Goal: Transaction & Acquisition: Obtain resource

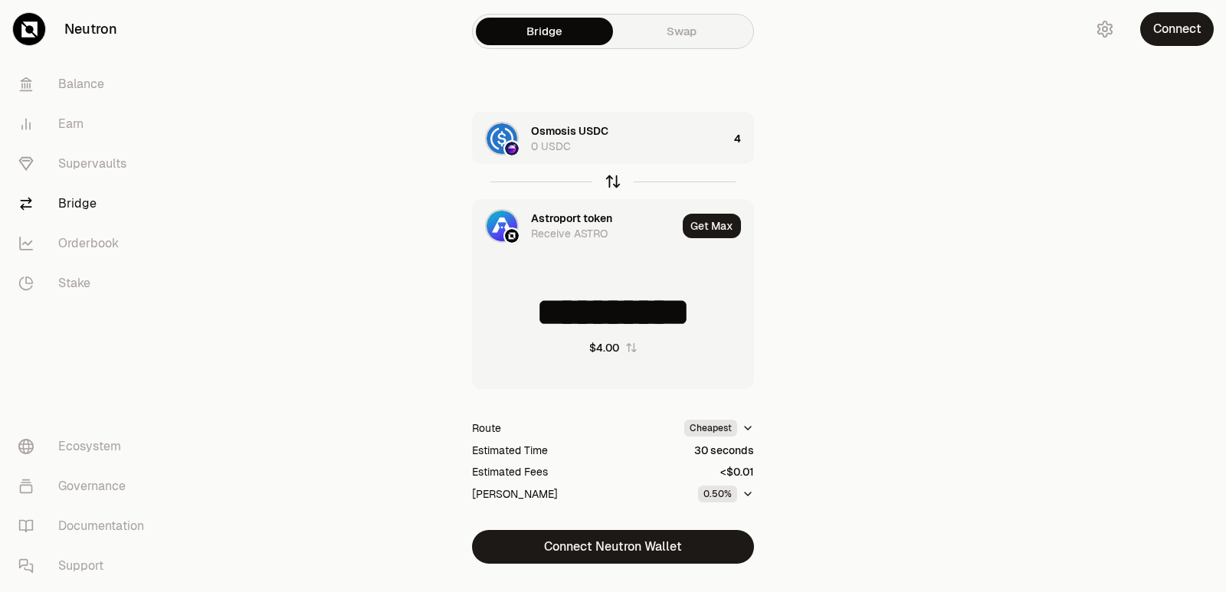
click at [606, 181] on icon "button" at bounding box center [613, 181] width 17 height 17
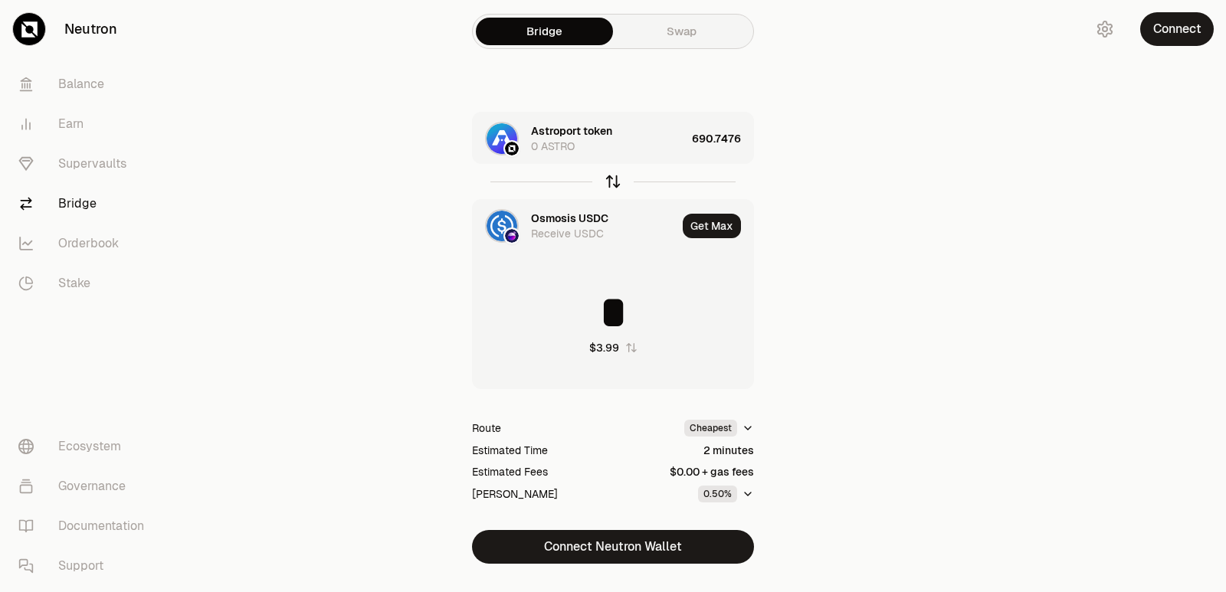
click at [606, 181] on icon "button" at bounding box center [613, 181] width 17 height 17
type input "**********"
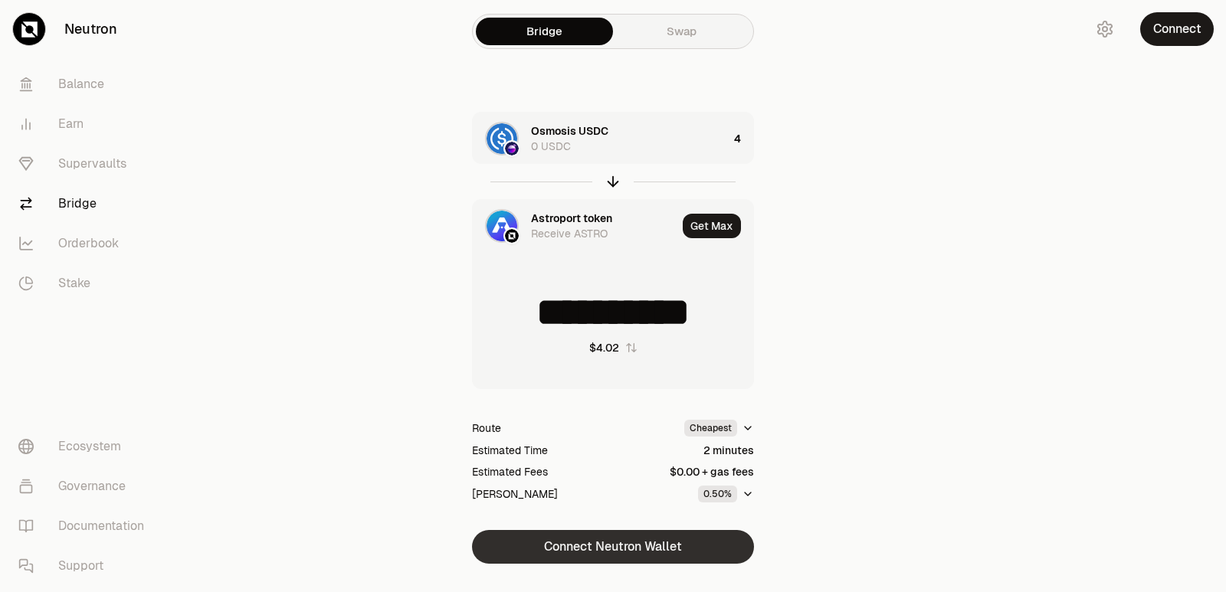
click at [609, 551] on button "Connect Neutron Wallet" at bounding box center [613, 547] width 282 height 34
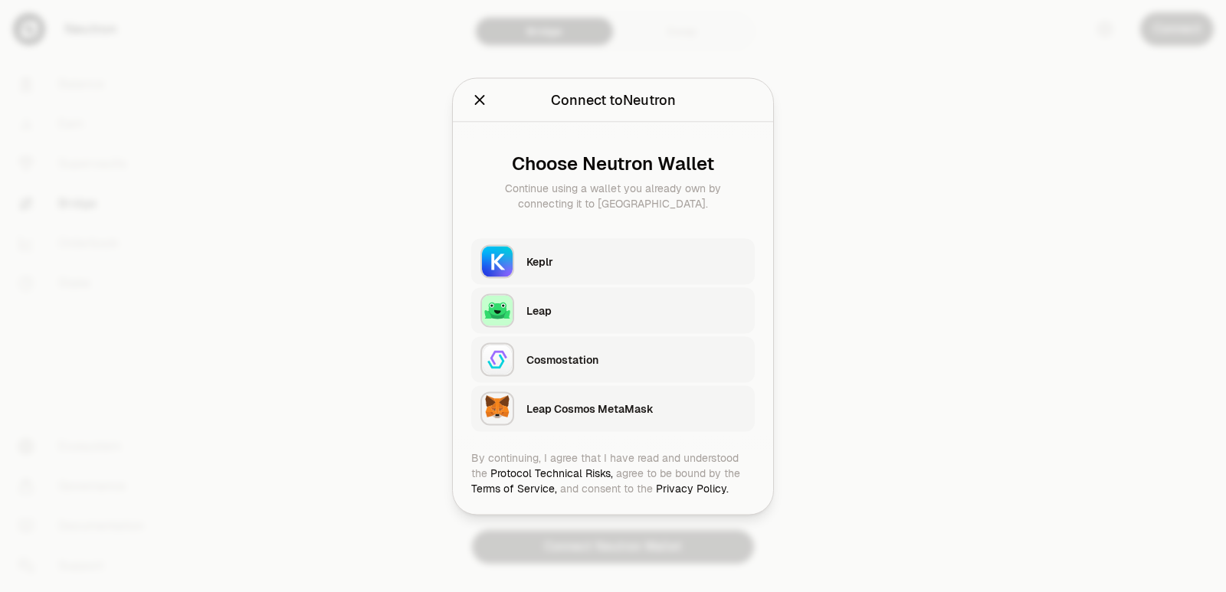
click at [570, 265] on div "Keplr" at bounding box center [635, 261] width 219 height 15
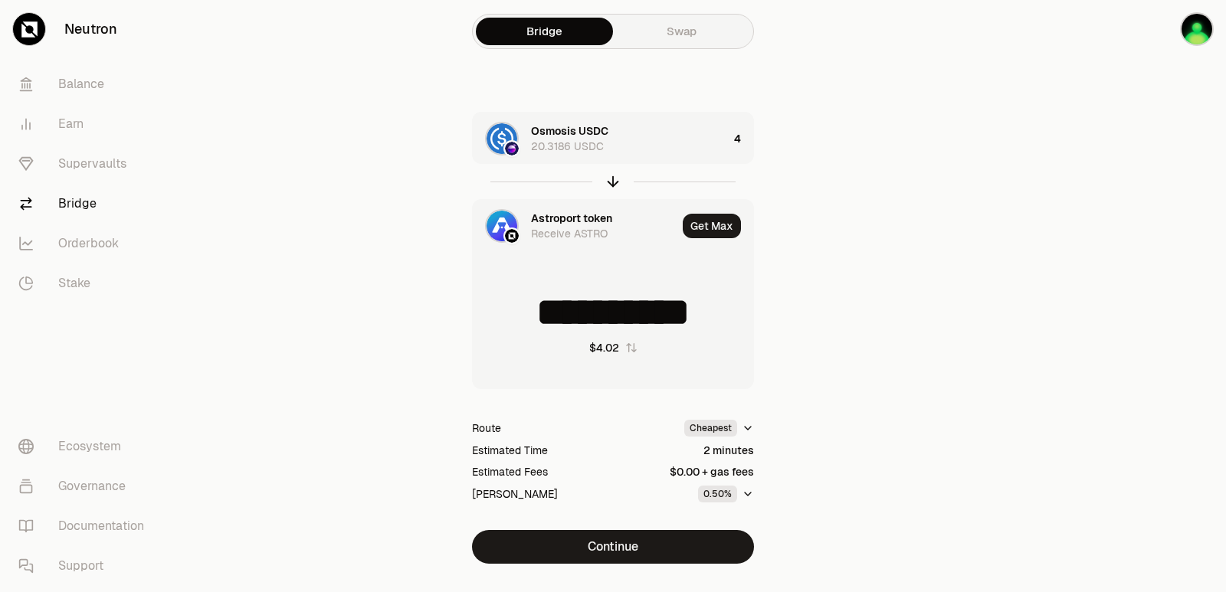
click at [651, 136] on div "Osmosis USDC 20.3186 USDC" at bounding box center [629, 138] width 197 height 31
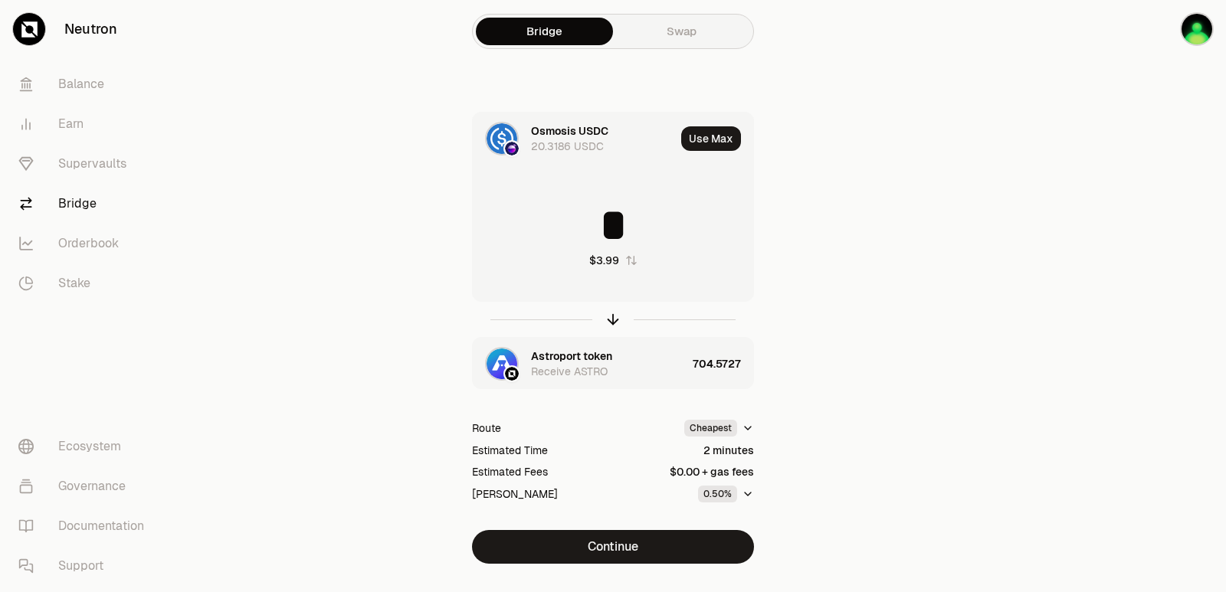
click at [625, 223] on input "*" at bounding box center [613, 225] width 280 height 46
click at [625, 224] on input "*" at bounding box center [613, 225] width 280 height 46
type input "**"
click at [613, 319] on icon "button" at bounding box center [613, 320] width 0 height 10
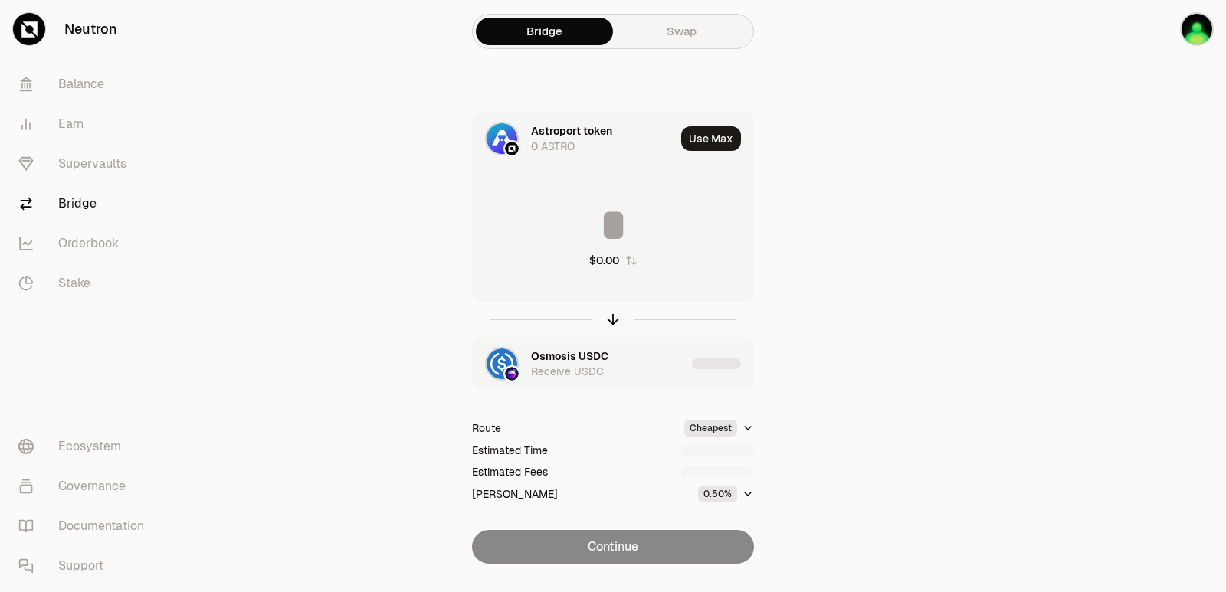
click at [587, 225] on input at bounding box center [613, 225] width 280 height 46
type input "****"
click at [618, 321] on icon "button" at bounding box center [613, 319] width 17 height 17
click at [603, 221] on input at bounding box center [613, 225] width 280 height 46
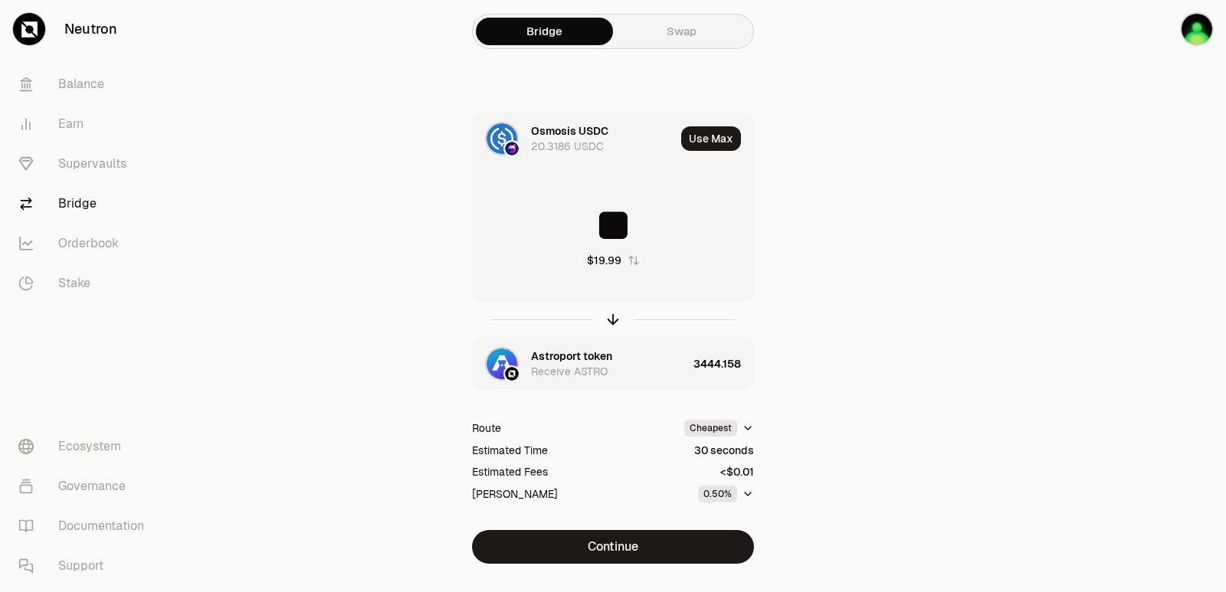
click at [598, 224] on input "**" at bounding box center [613, 225] width 280 height 46
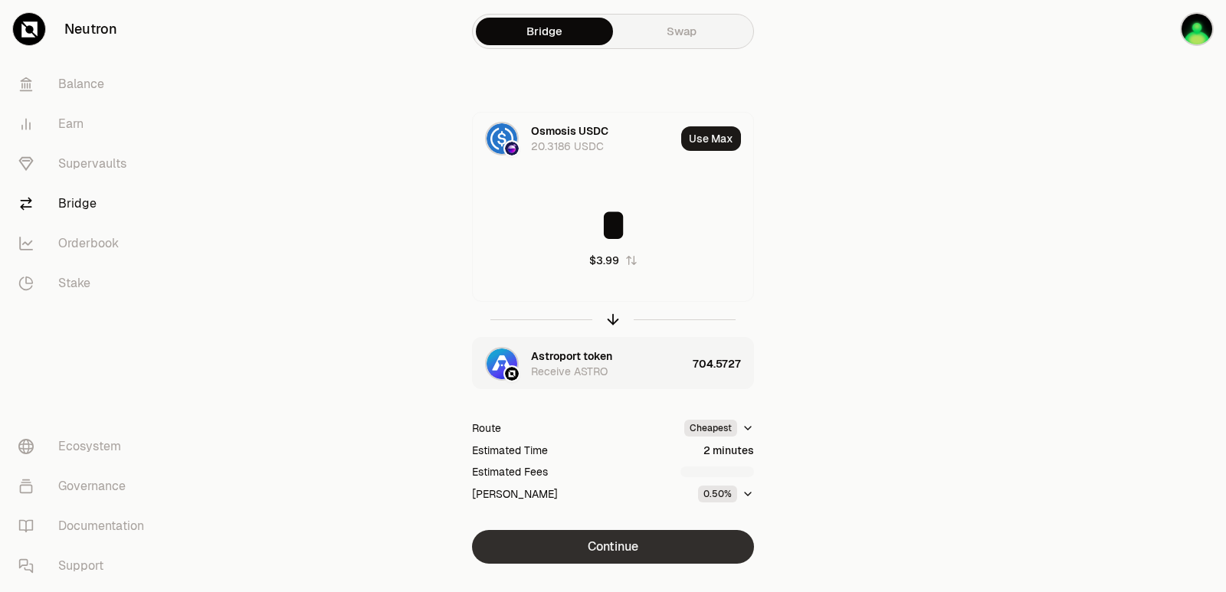
type input "*"
click at [623, 543] on button "Continue" at bounding box center [613, 547] width 282 height 34
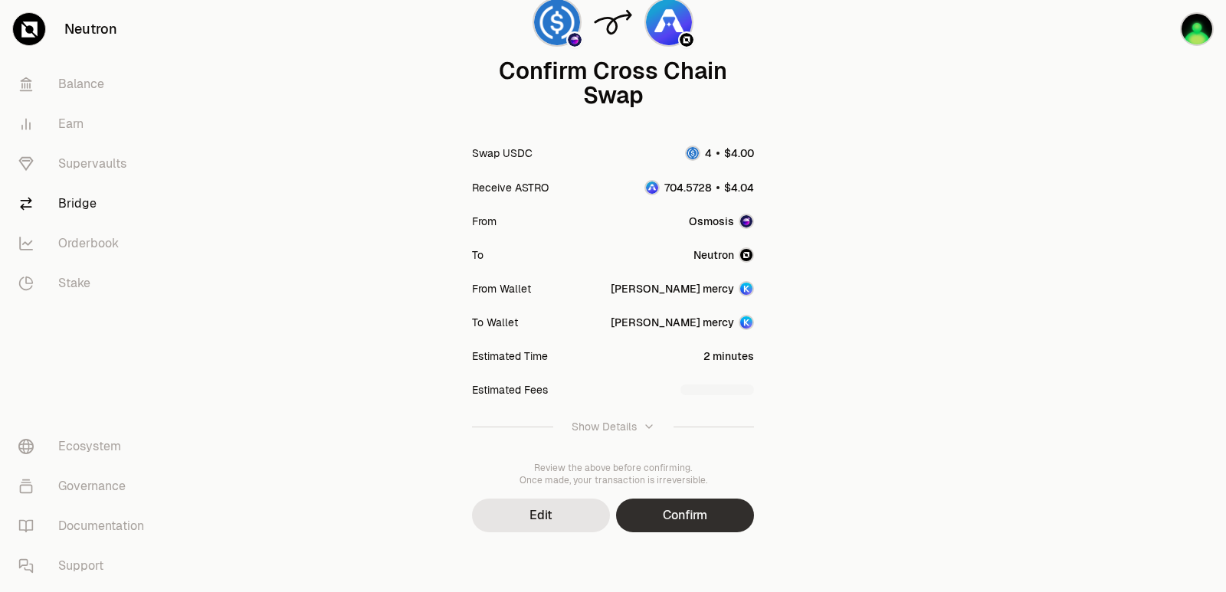
scroll to position [126, 0]
click at [663, 516] on button "Confirm" at bounding box center [685, 514] width 138 height 34
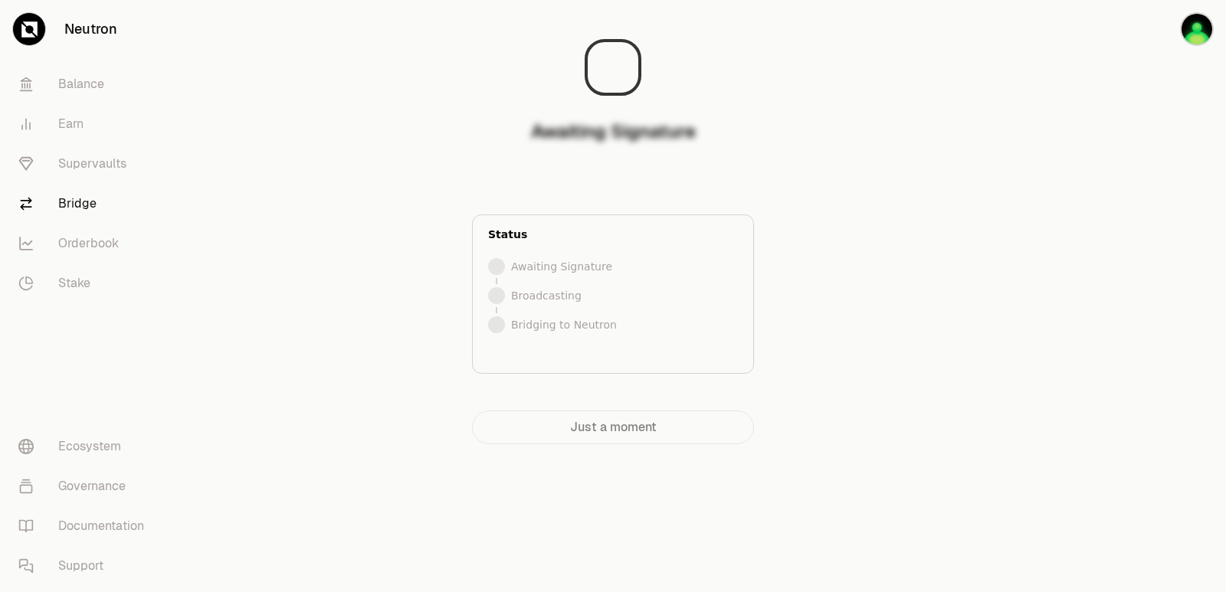
scroll to position [0, 0]
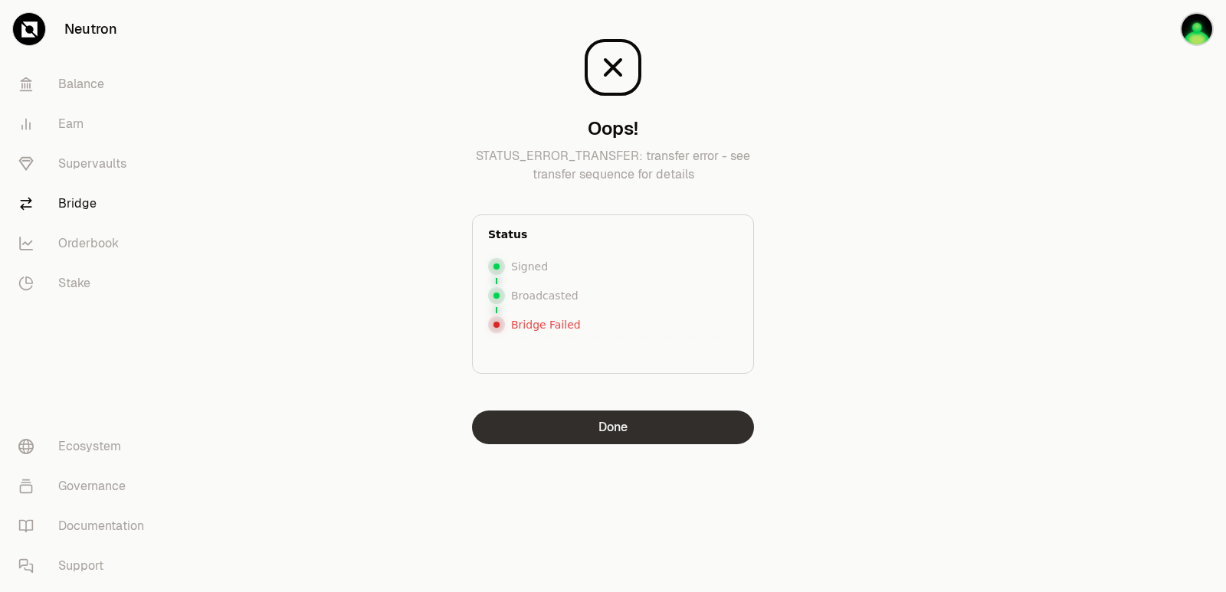
click at [592, 421] on button "Done" at bounding box center [613, 428] width 282 height 34
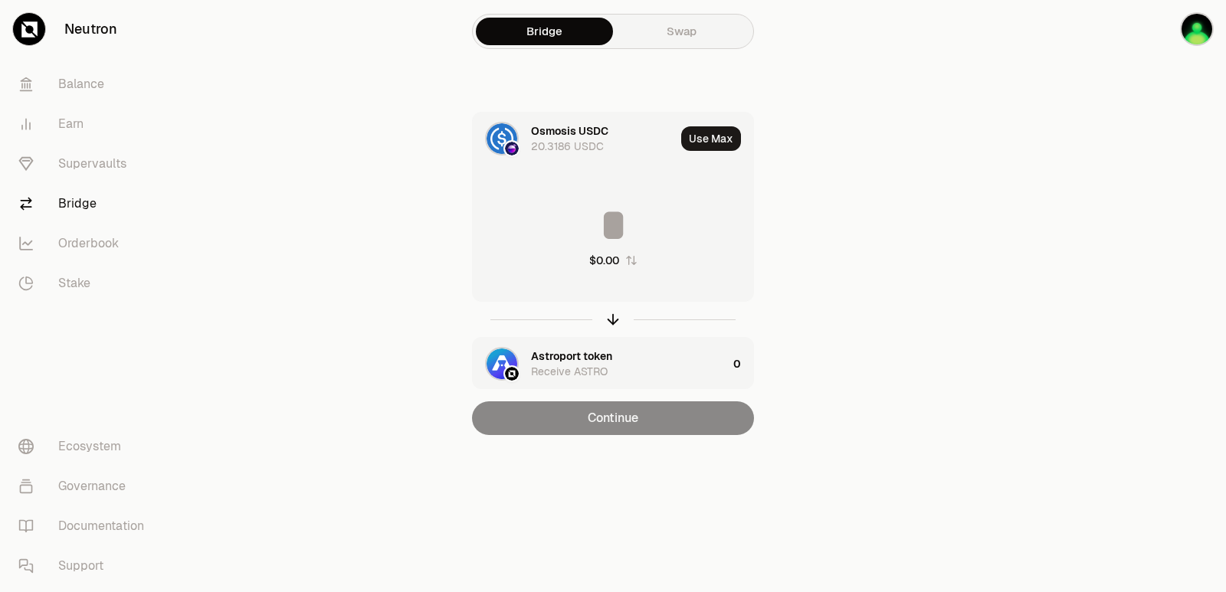
click at [577, 223] on input at bounding box center [613, 225] width 280 height 46
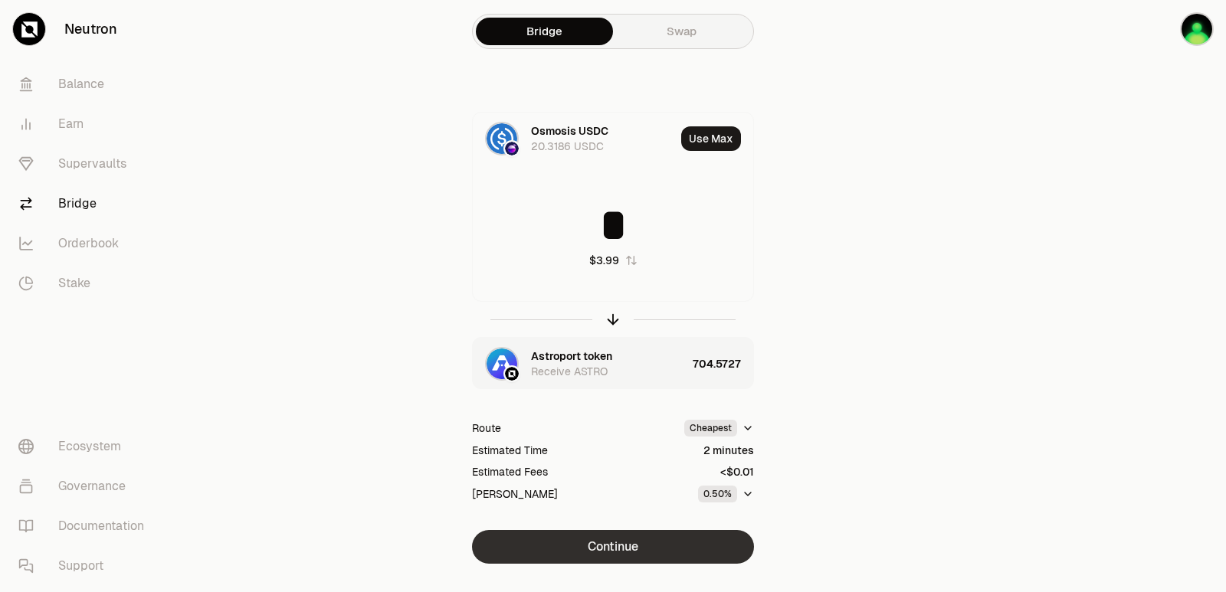
type input "*"
click at [621, 541] on button "Continue" at bounding box center [613, 547] width 282 height 34
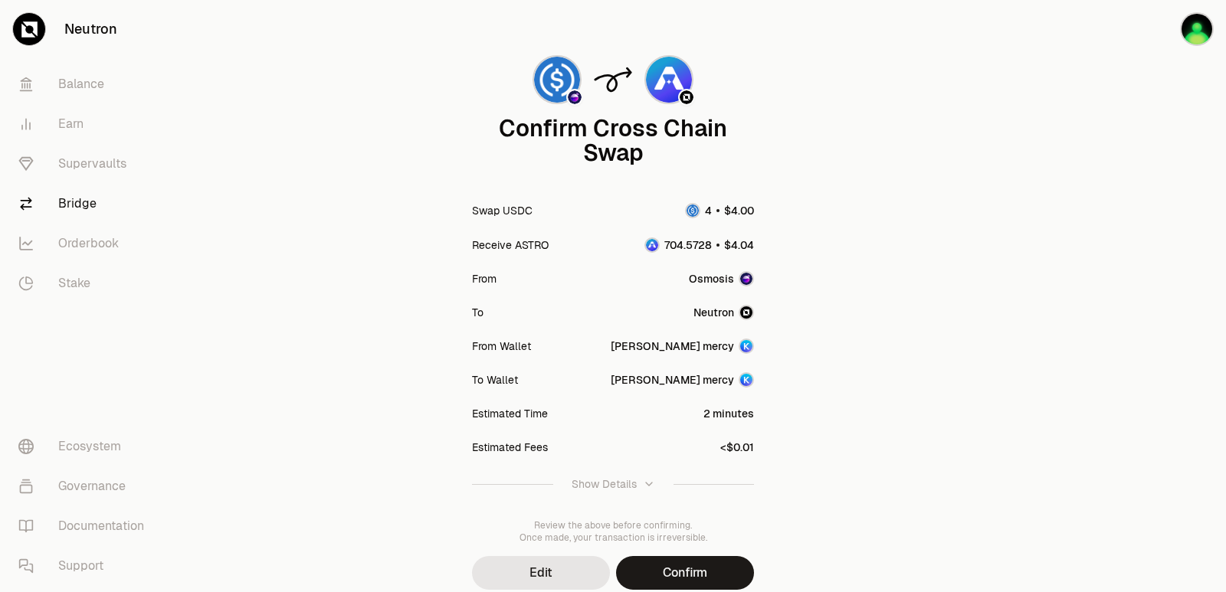
scroll to position [126, 0]
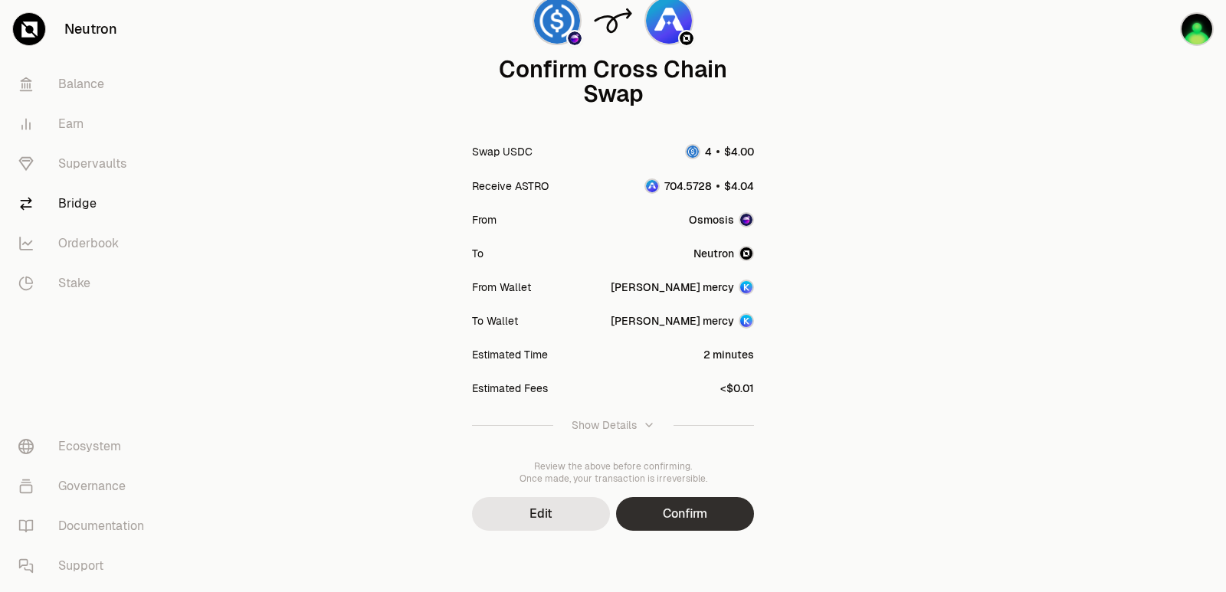
click at [688, 515] on button "Confirm" at bounding box center [685, 514] width 138 height 34
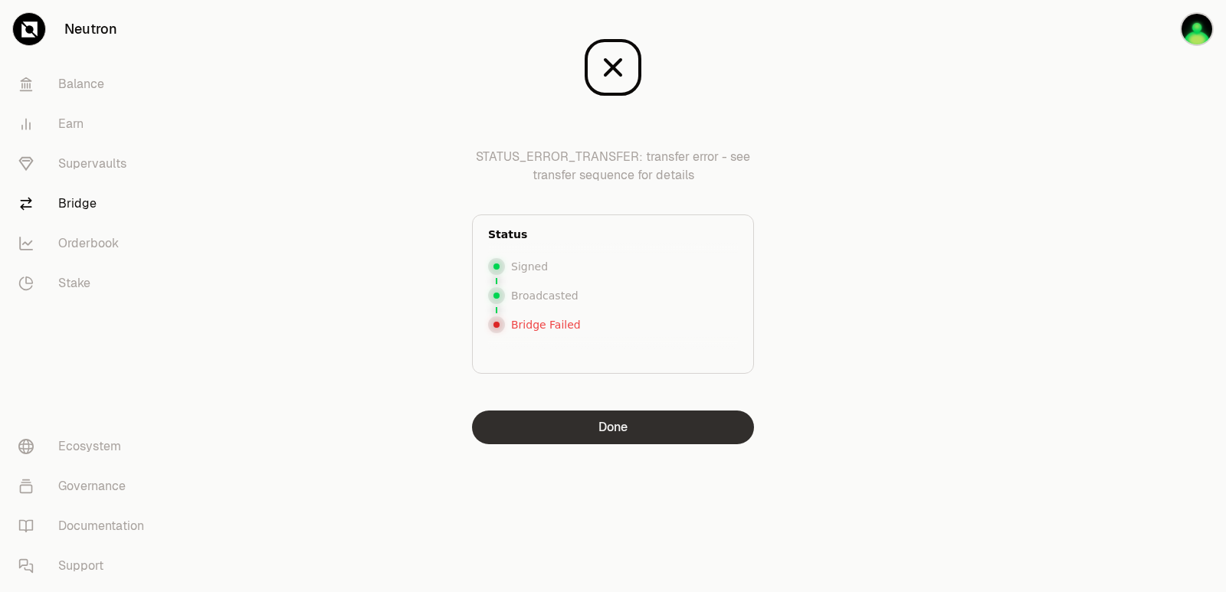
click at [613, 431] on button "Done" at bounding box center [613, 428] width 282 height 34
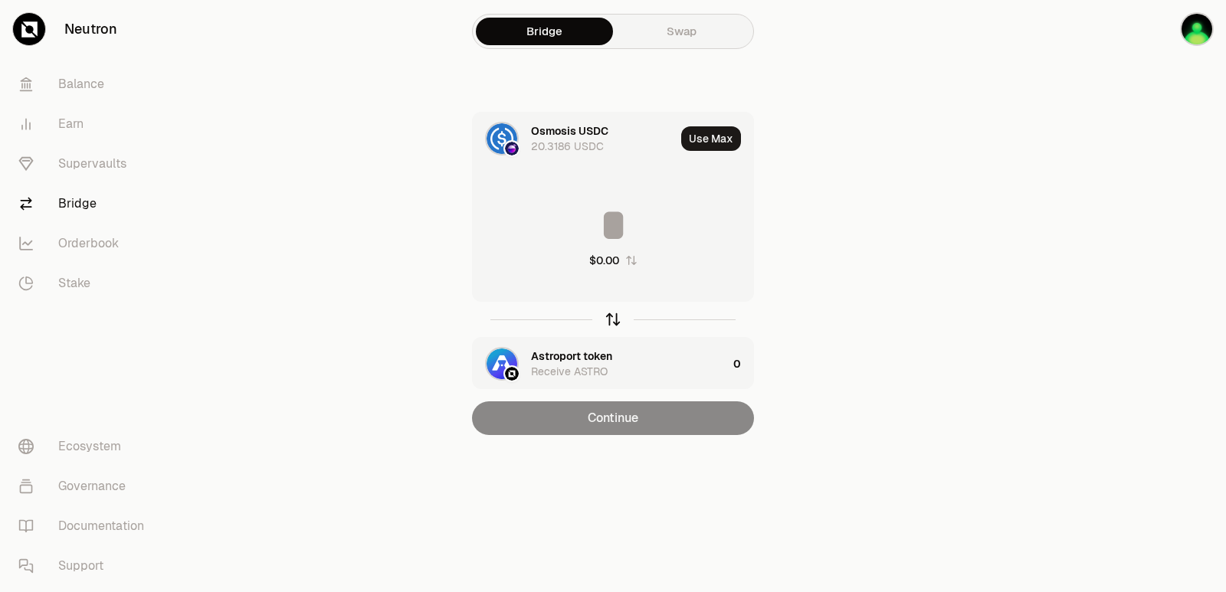
click at [615, 318] on icon "button" at bounding box center [613, 319] width 17 height 17
click at [579, 207] on input at bounding box center [613, 225] width 280 height 46
click at [610, 324] on icon "button" at bounding box center [613, 319] width 17 height 17
click at [588, 215] on input at bounding box center [613, 225] width 280 height 46
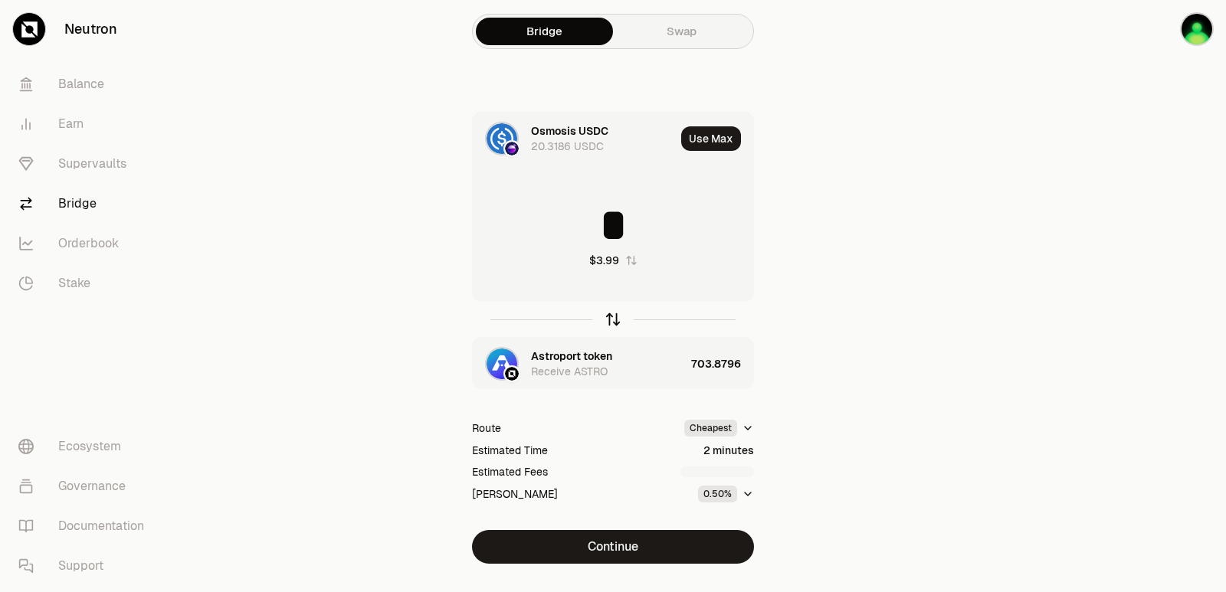
click at [615, 320] on icon "button" at bounding box center [613, 319] width 17 height 17
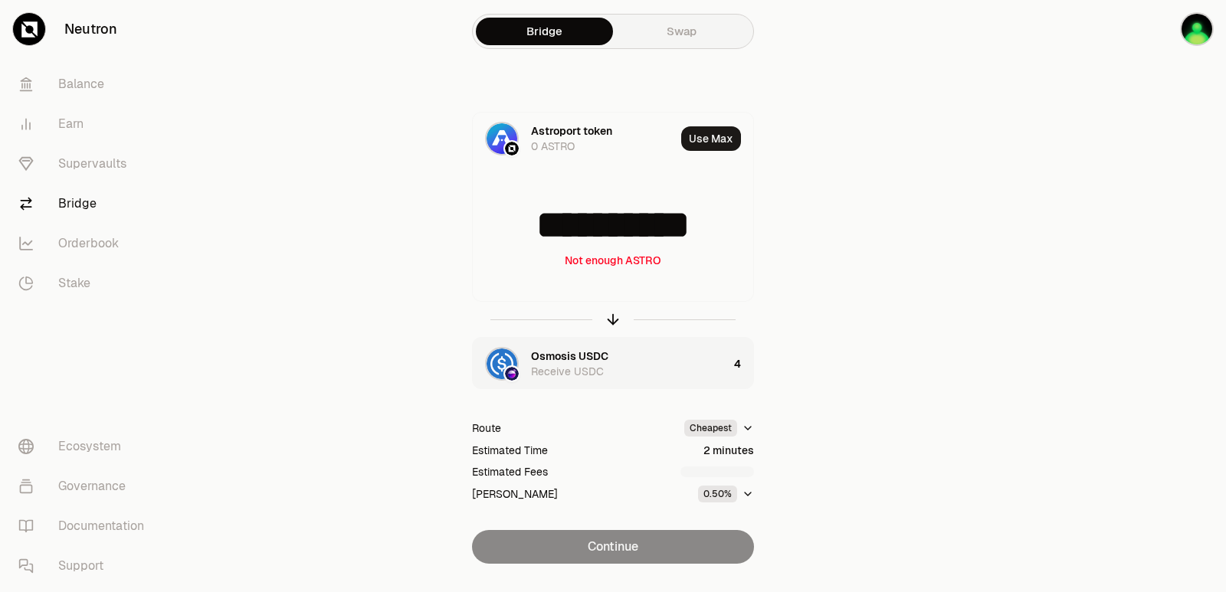
drag, startPoint x: 726, startPoint y: 218, endPoint x: 452, endPoint y: 220, distance: 273.6
click at [452, 220] on div "**********" at bounding box center [613, 338] width 515 height 452
click at [615, 323] on icon "button" at bounding box center [613, 319] width 17 height 17
type input "********"
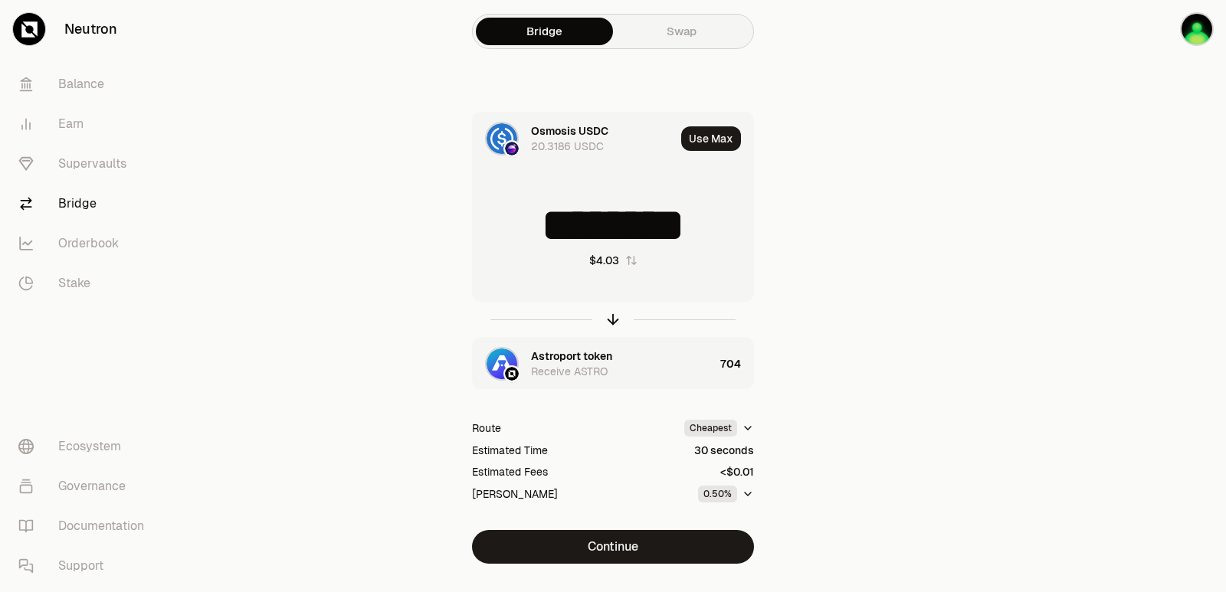
click at [589, 354] on div "Astroport token" at bounding box center [571, 356] width 81 height 15
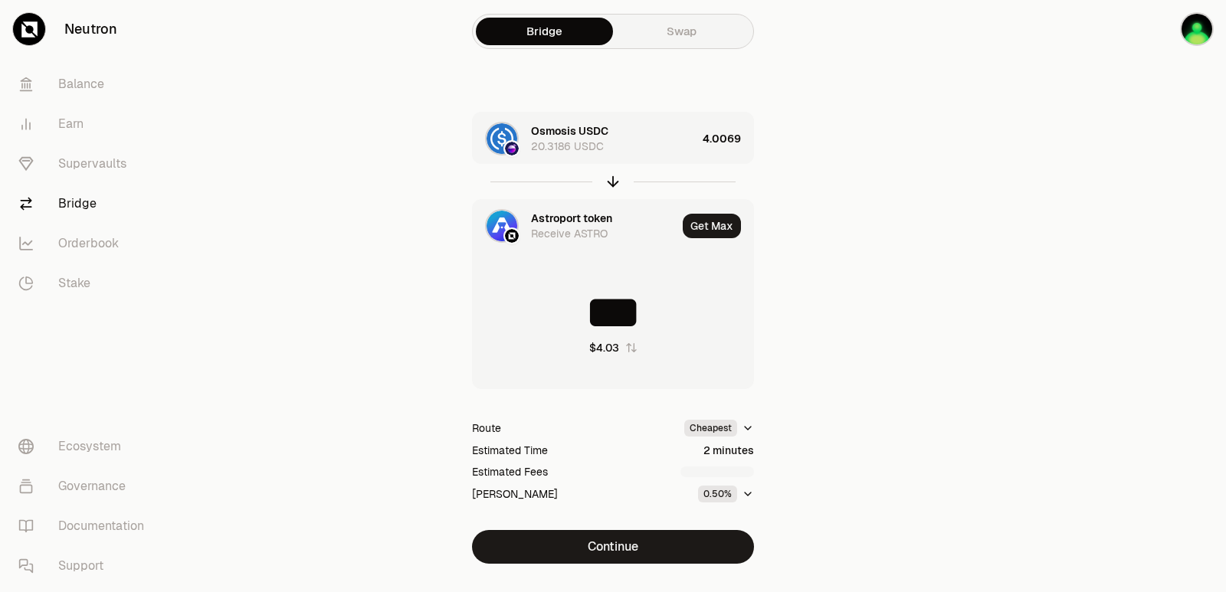
click at [543, 218] on div "Astroport token" at bounding box center [571, 218] width 81 height 15
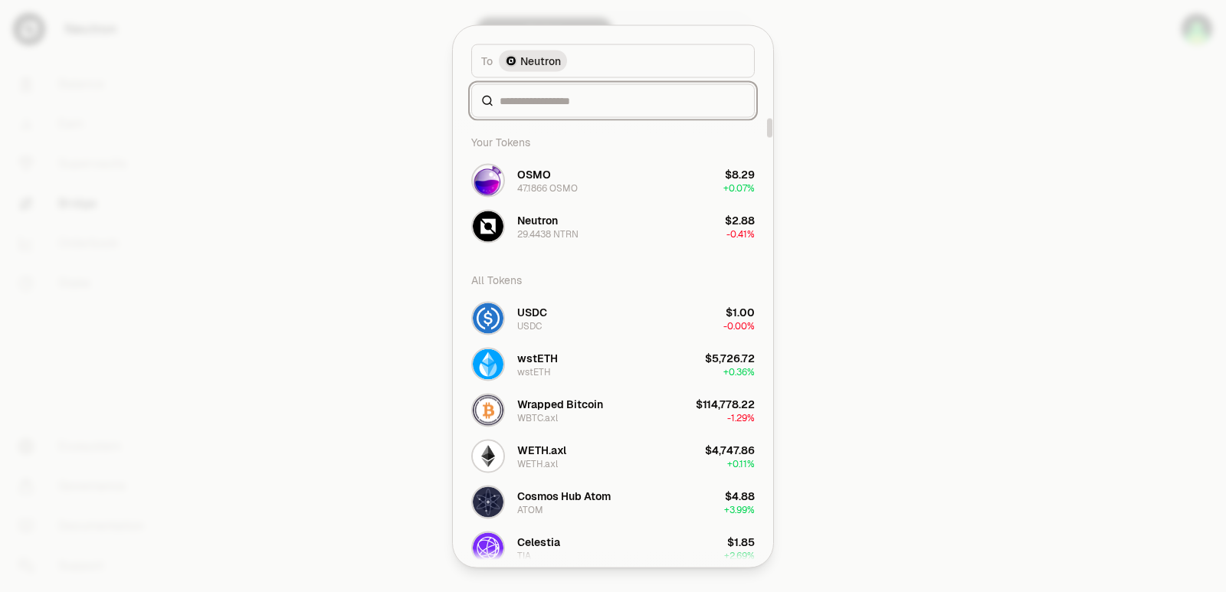
click at [536, 99] on input at bounding box center [622, 100] width 245 height 15
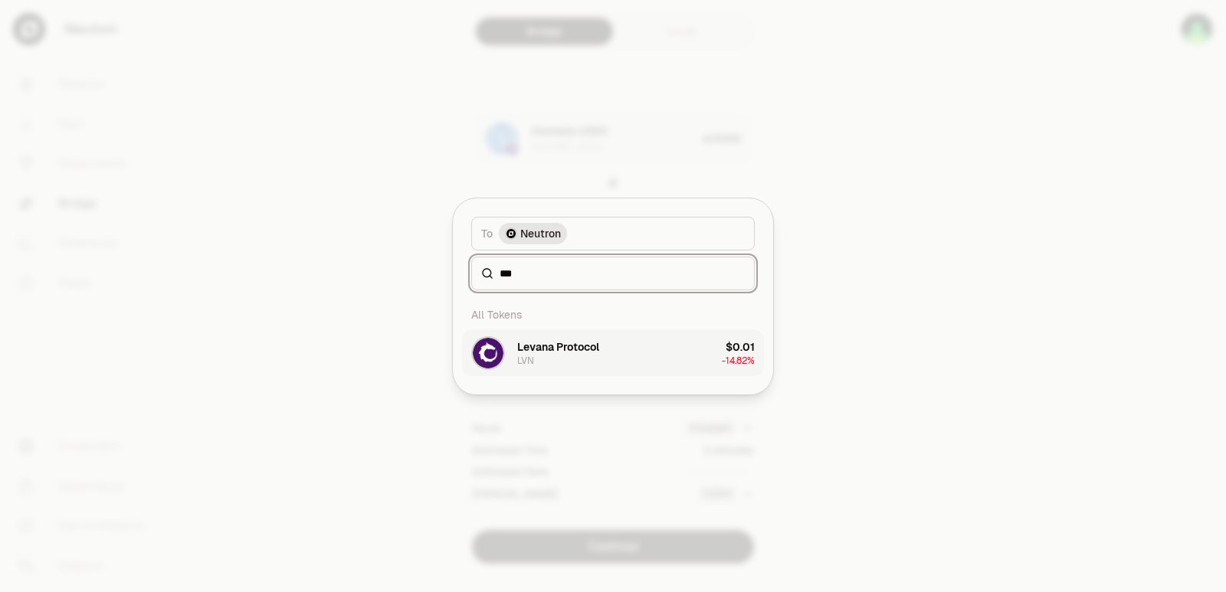
type input "***"
click at [578, 366] on div "Levana Protocol LVN" at bounding box center [558, 353] width 82 height 28
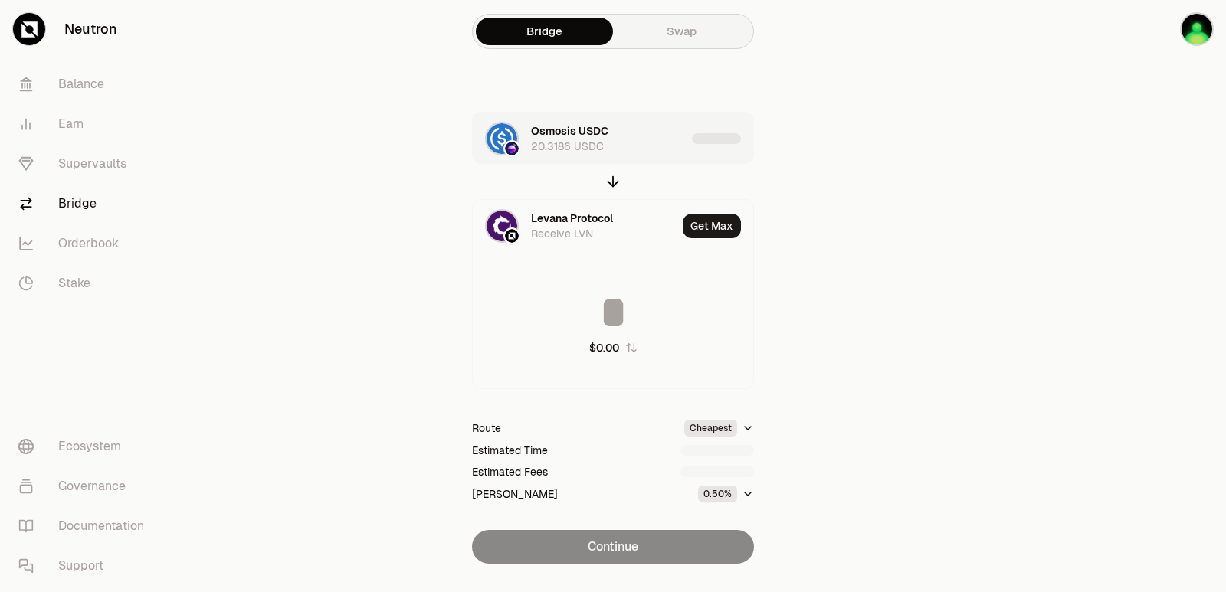
click at [635, 149] on div "Osmosis USDC 20.3186 USDC" at bounding box center [608, 138] width 155 height 31
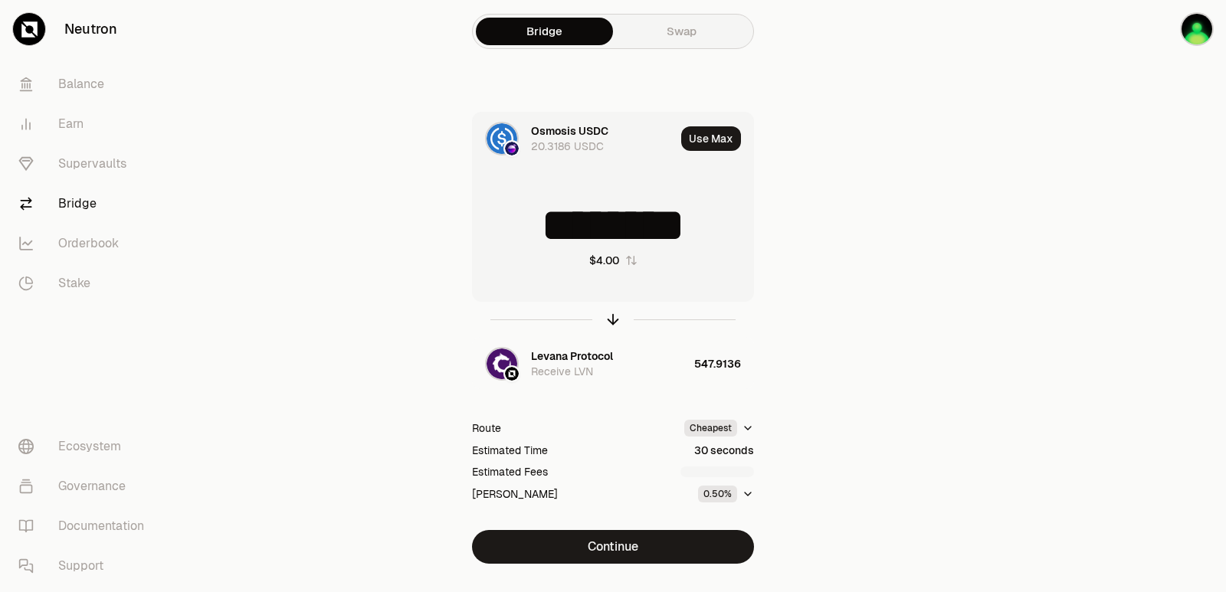
click at [603, 319] on div at bounding box center [613, 319] width 282 height 35
drag, startPoint x: 729, startPoint y: 219, endPoint x: 616, endPoint y: 219, distance: 112.6
click at [616, 219] on input "********" at bounding box center [613, 225] width 280 height 46
click at [614, 316] on icon "button" at bounding box center [613, 319] width 17 height 17
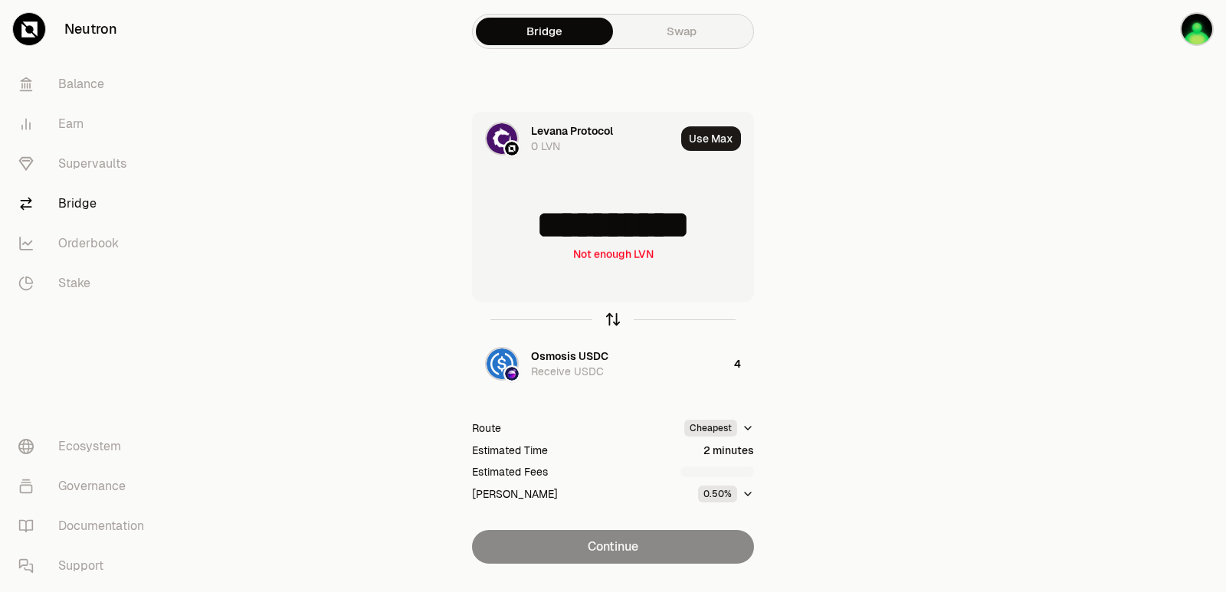
click at [614, 316] on icon "button" at bounding box center [613, 319] width 17 height 17
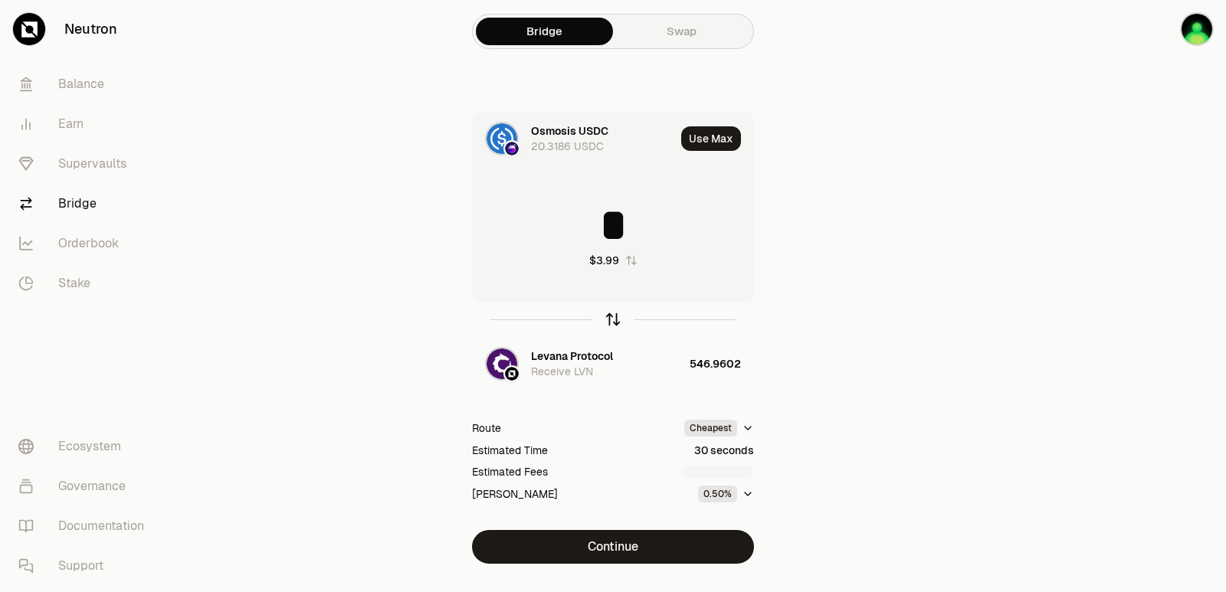
click at [614, 316] on icon "button" at bounding box center [613, 319] width 17 height 17
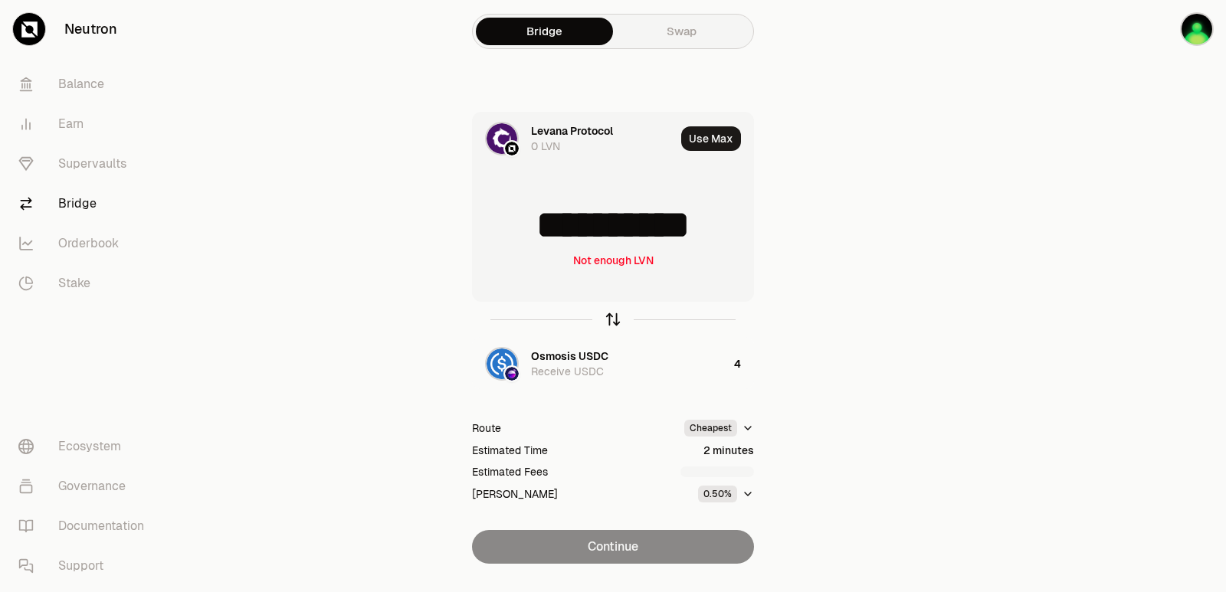
click at [615, 316] on icon "button" at bounding box center [613, 319] width 17 height 17
type input "*"
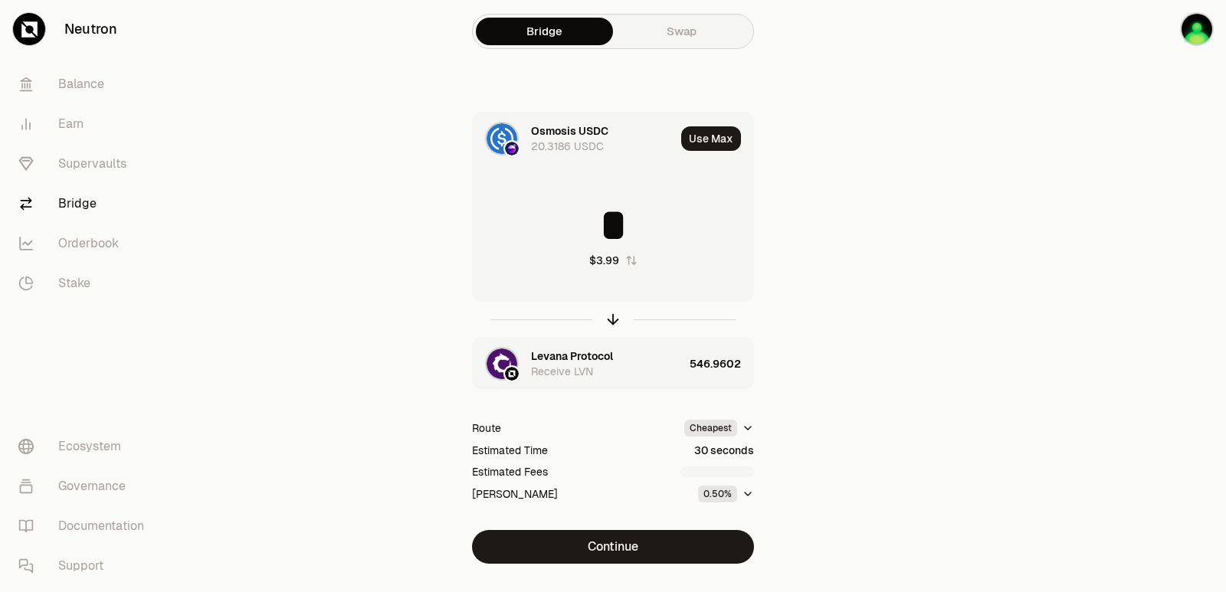
click at [590, 355] on div "Levana Protocol" at bounding box center [572, 356] width 82 height 15
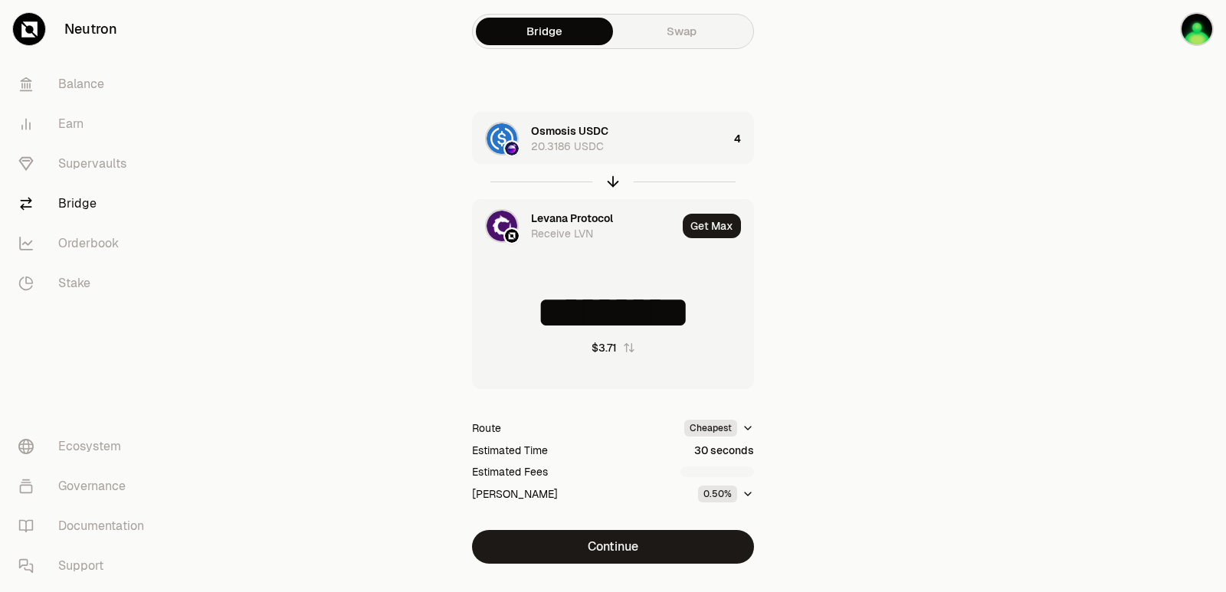
type input "**********"
click at [567, 216] on div "Levana Protocol" at bounding box center [572, 218] width 82 height 15
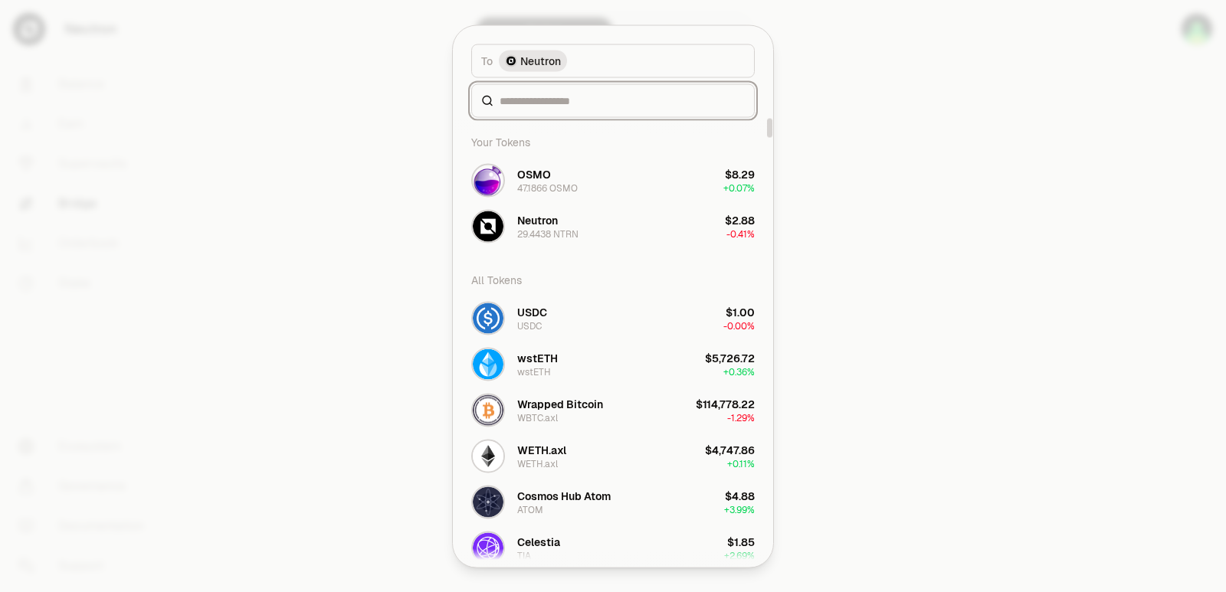
click at [543, 97] on input at bounding box center [622, 100] width 245 height 15
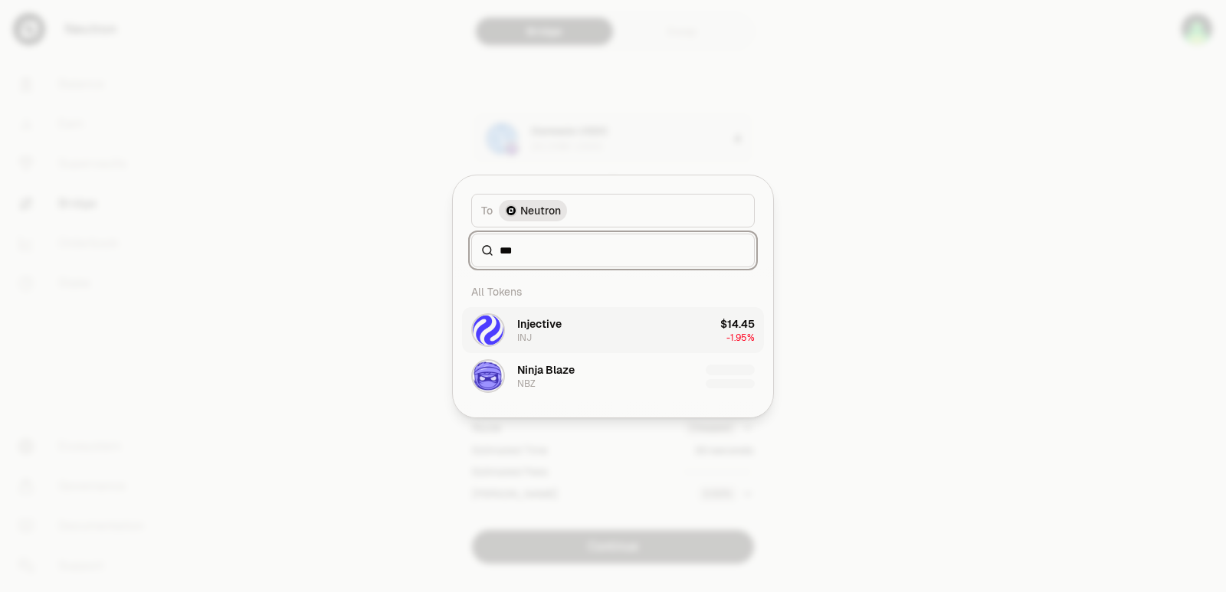
type input "***"
click at [592, 336] on button "Injective INJ $14.45 -1.95%" at bounding box center [613, 330] width 302 height 46
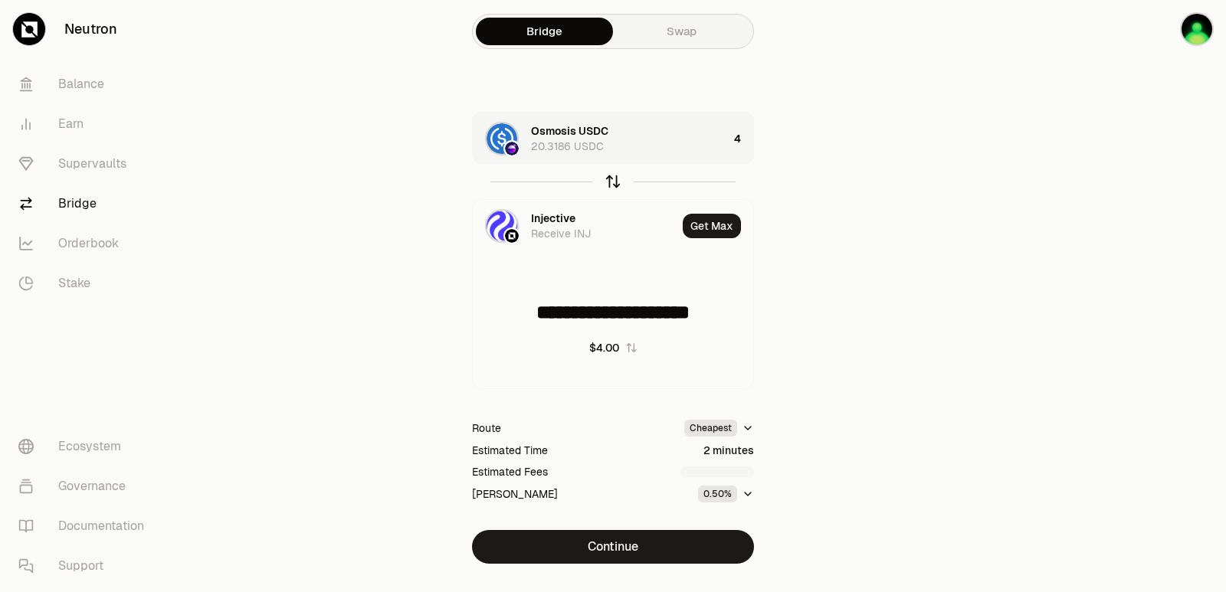
click at [610, 179] on icon "button" at bounding box center [613, 179] width 10 height 5
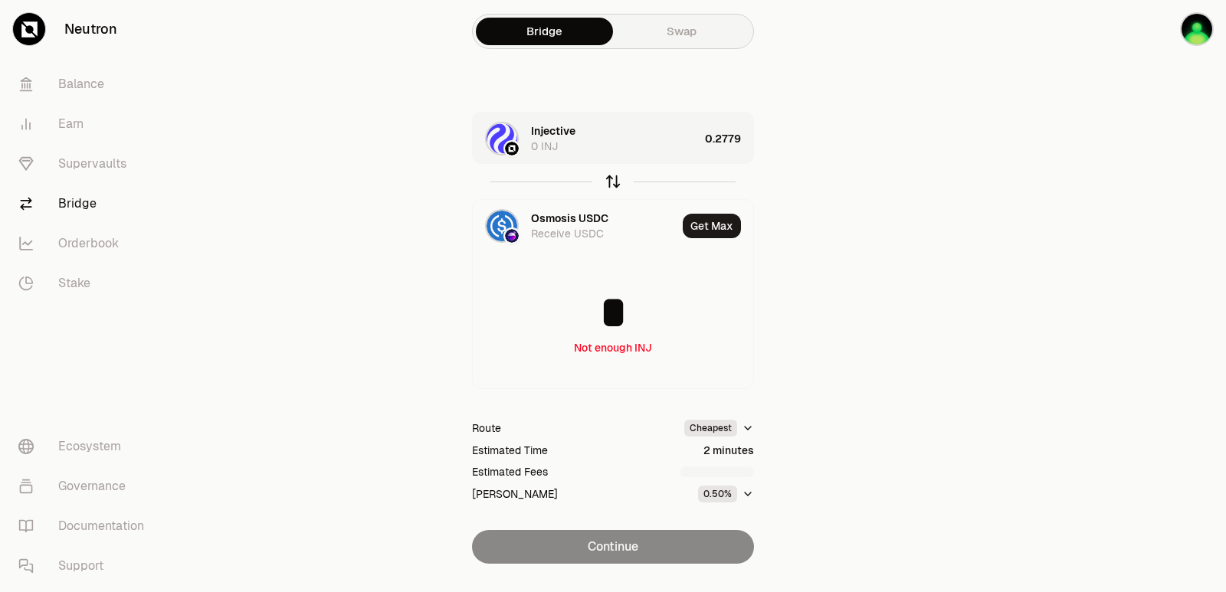
click at [610, 179] on icon "button" at bounding box center [613, 179] width 10 height 5
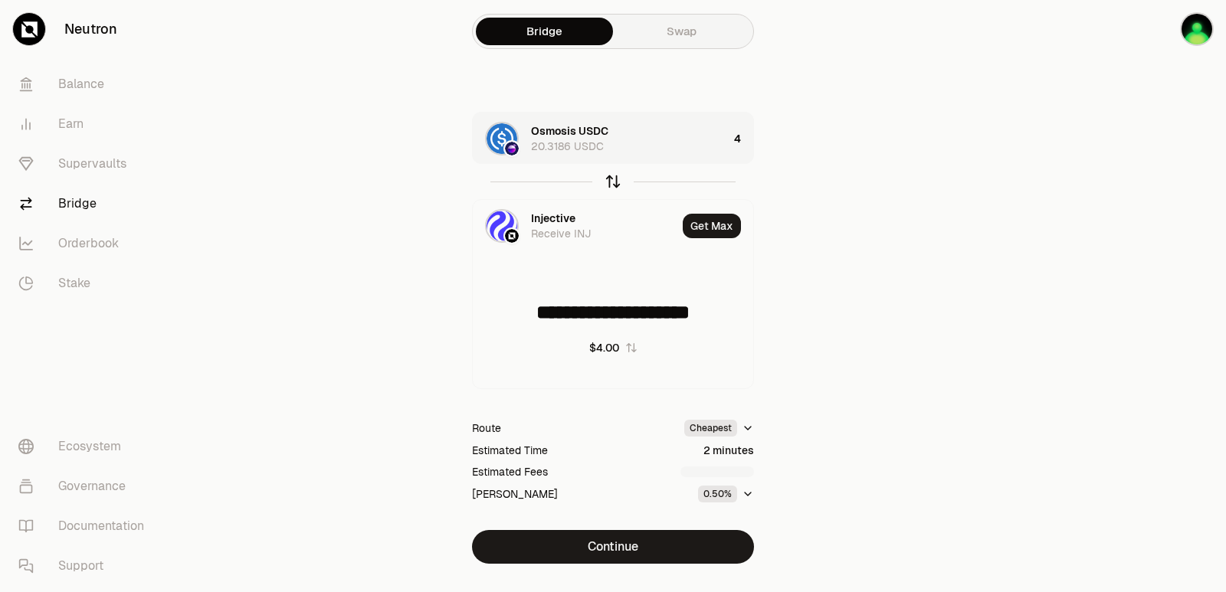
click at [610, 179] on icon "button" at bounding box center [613, 179] width 10 height 5
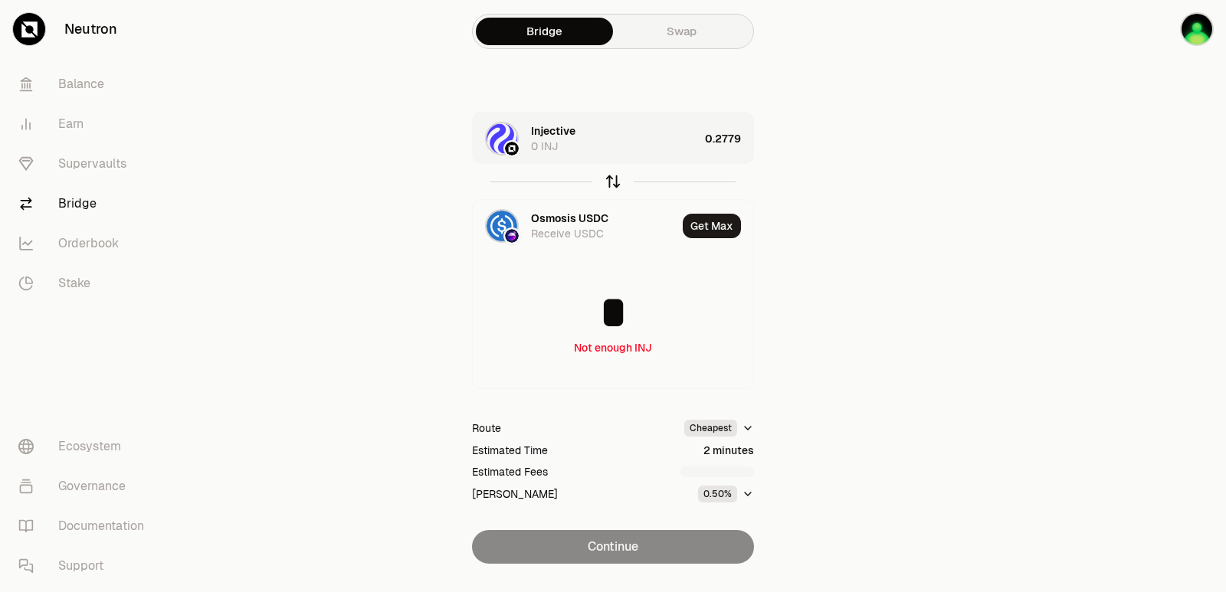
click at [610, 179] on icon "button" at bounding box center [613, 179] width 10 height 5
type input "**********"
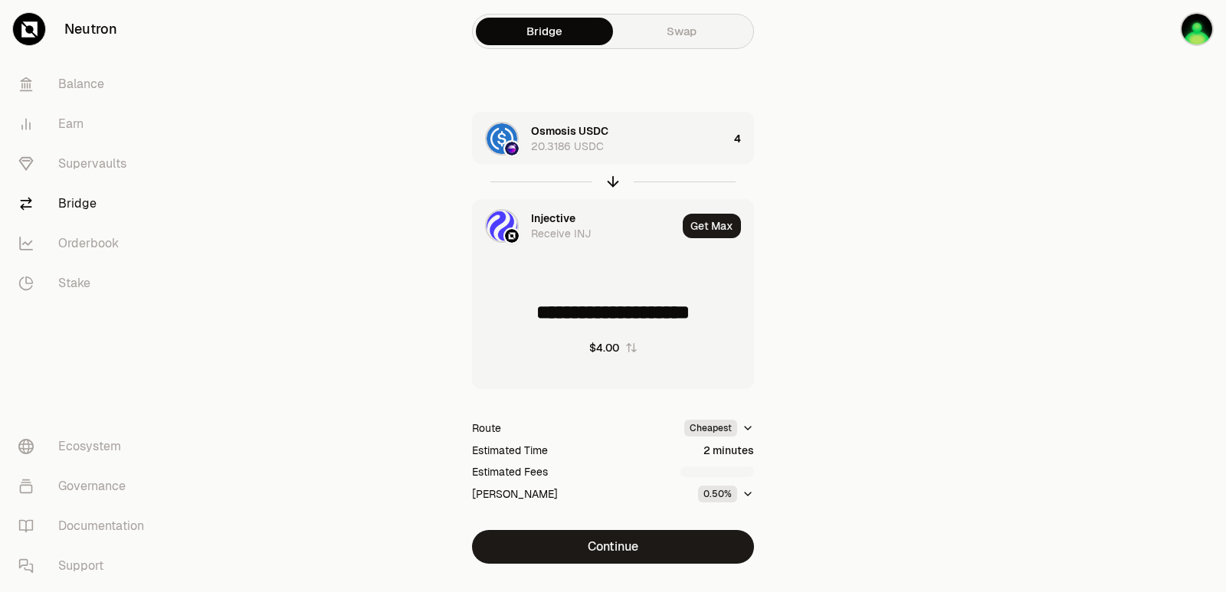
click at [562, 215] on div "Injective" at bounding box center [553, 218] width 44 height 15
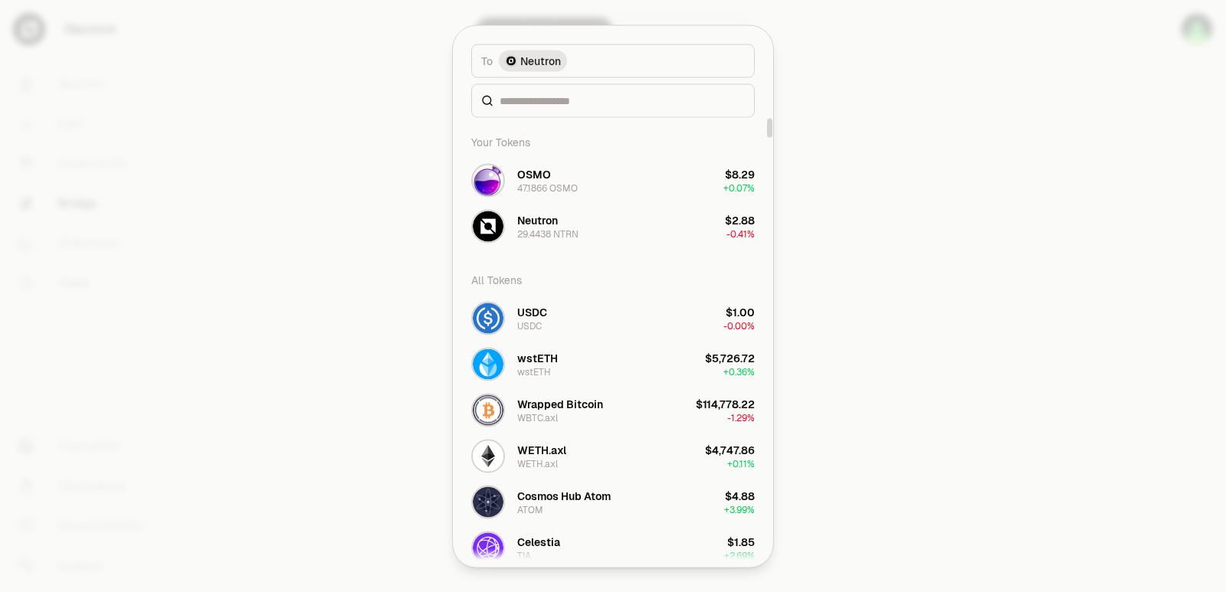
click at [530, 111] on div at bounding box center [613, 101] width 284 height 34
click at [531, 106] on input at bounding box center [622, 100] width 245 height 15
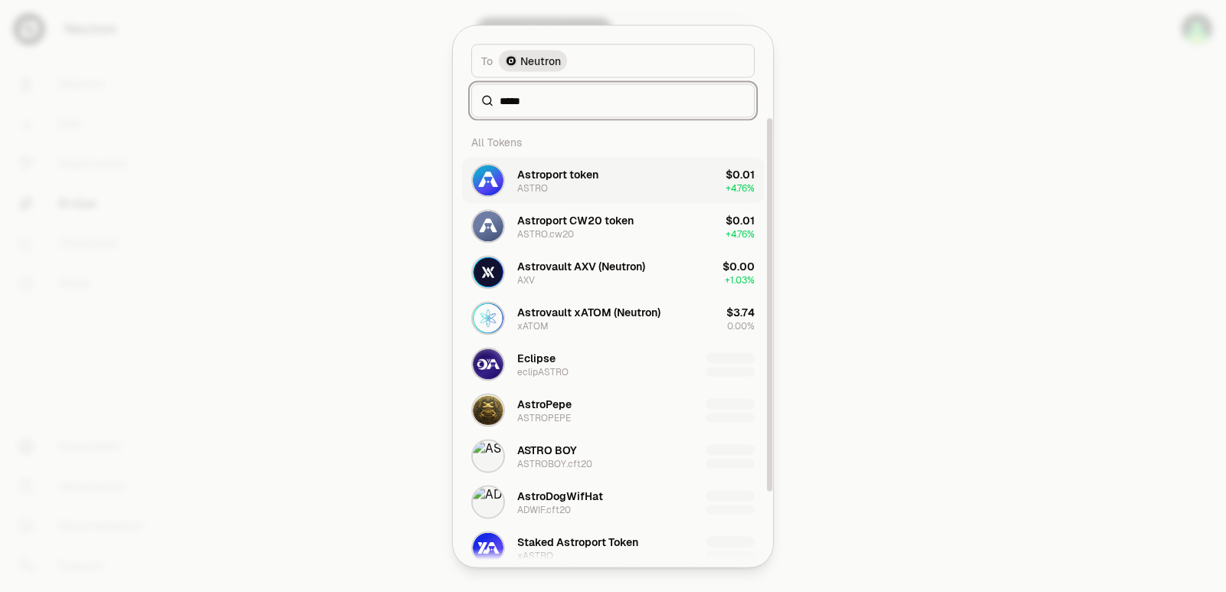
type input "*****"
click at [552, 180] on div "Astroport token" at bounding box center [557, 173] width 81 height 15
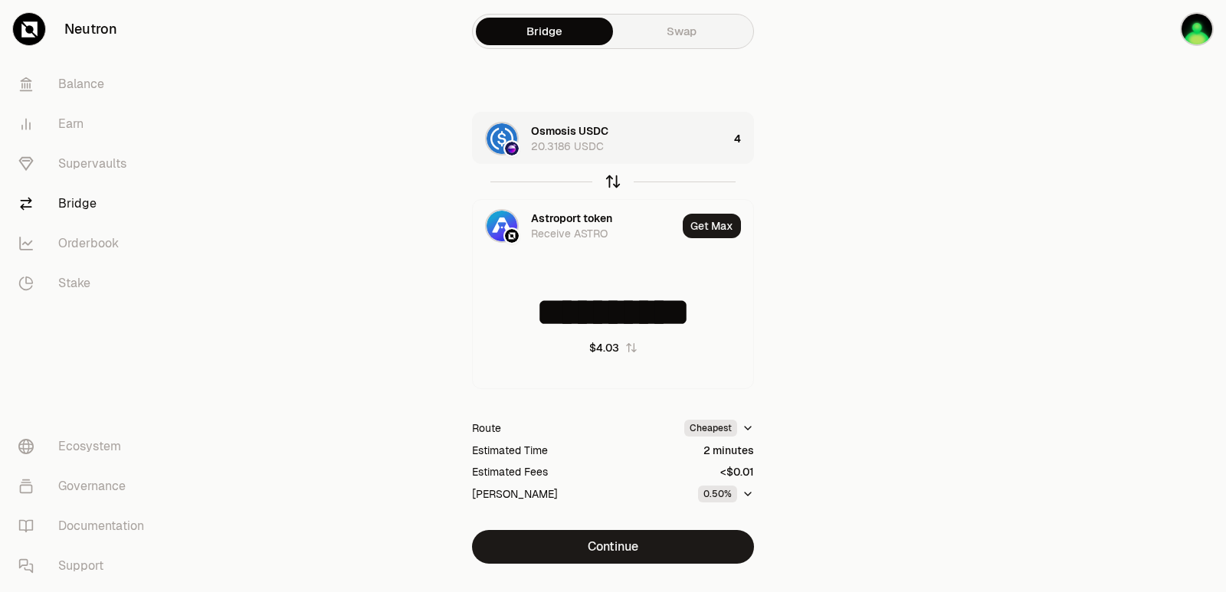
click at [610, 185] on icon "button" at bounding box center [613, 181] width 17 height 17
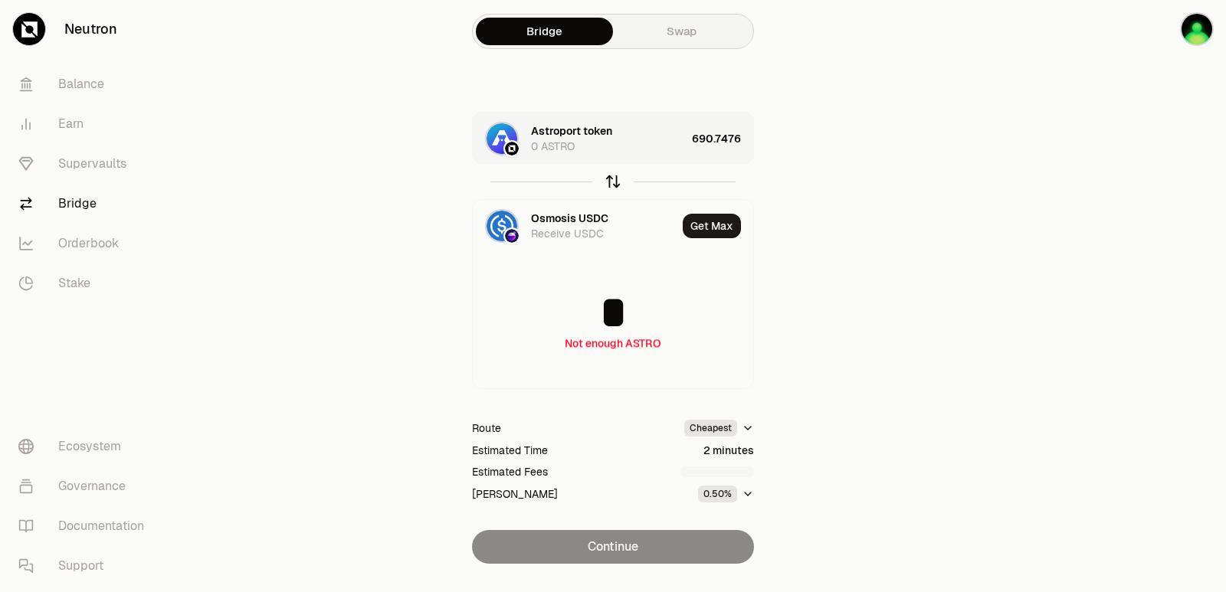
click at [610, 185] on icon "button" at bounding box center [613, 181] width 17 height 17
type input "**********"
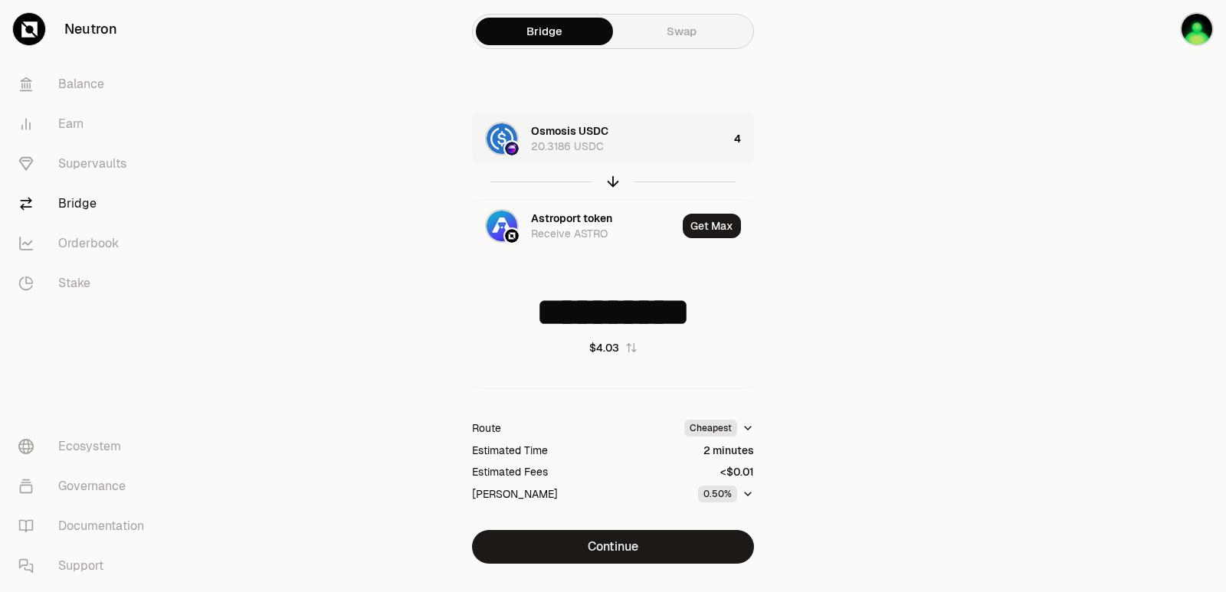
click at [713, 135] on div "Osmosis USDC 20.3186 USDC" at bounding box center [629, 138] width 197 height 31
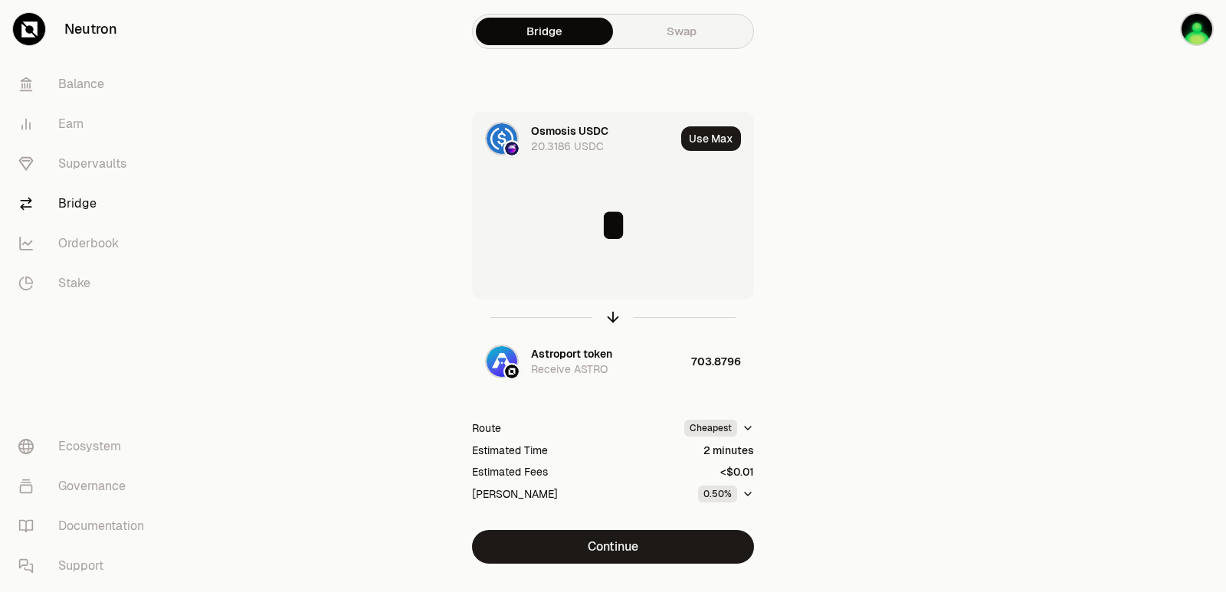
click at [713, 135] on button "Use Max" at bounding box center [711, 138] width 60 height 25
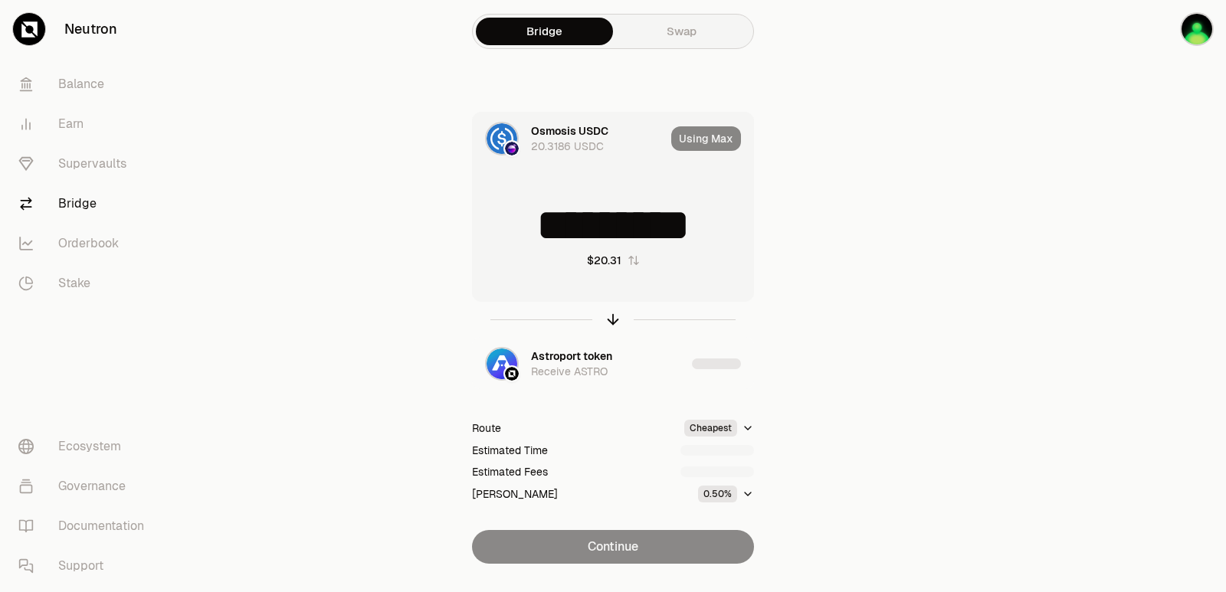
click at [669, 215] on input "*********" at bounding box center [613, 225] width 280 height 46
type input "*"
click at [612, 319] on icon "button" at bounding box center [613, 319] width 17 height 17
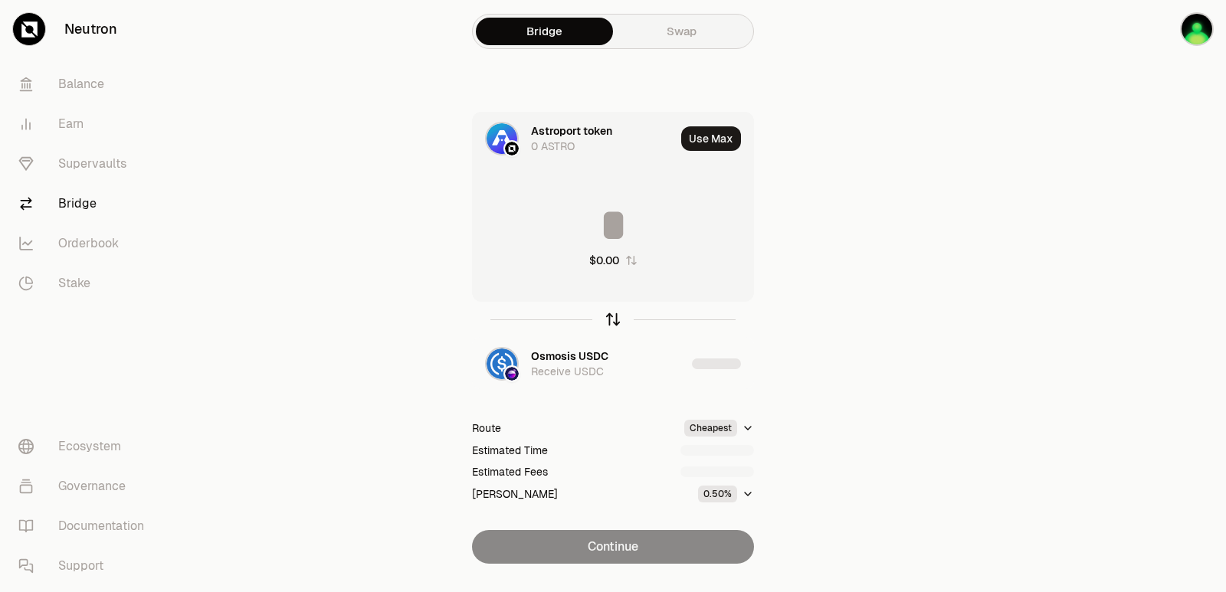
click at [612, 319] on icon "button" at bounding box center [613, 319] width 17 height 17
type input "*"
click at [613, 326] on icon "button" at bounding box center [613, 319] width 17 height 17
type input "*"
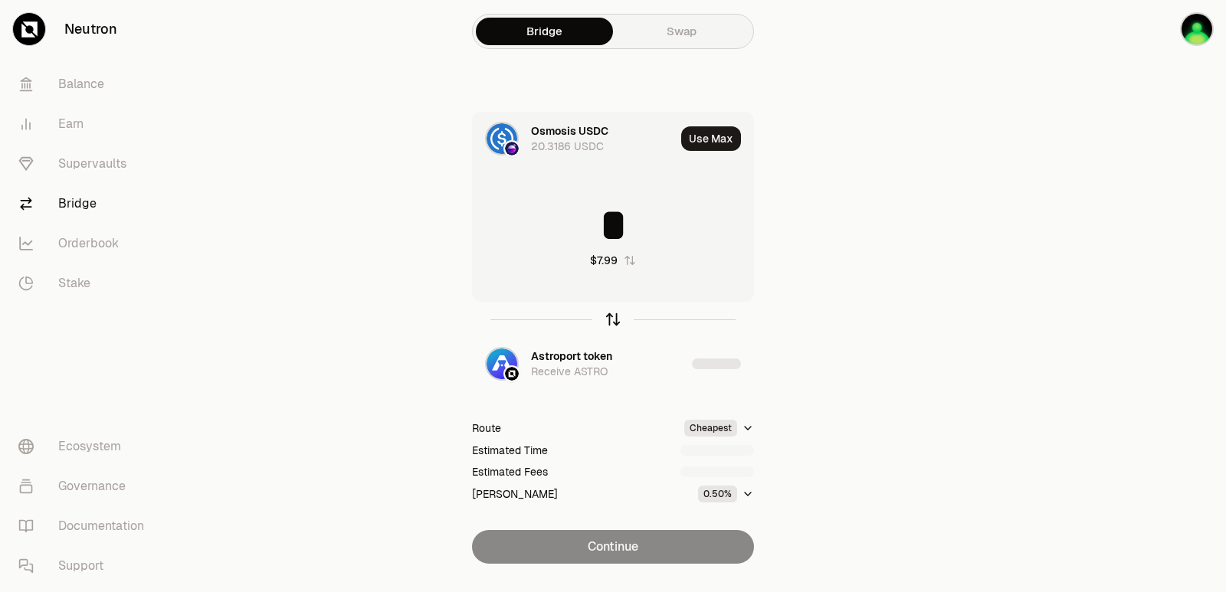
click at [605, 318] on icon "button" at bounding box center [613, 319] width 17 height 17
type input "*"
